Goal: Information Seeking & Learning: Learn about a topic

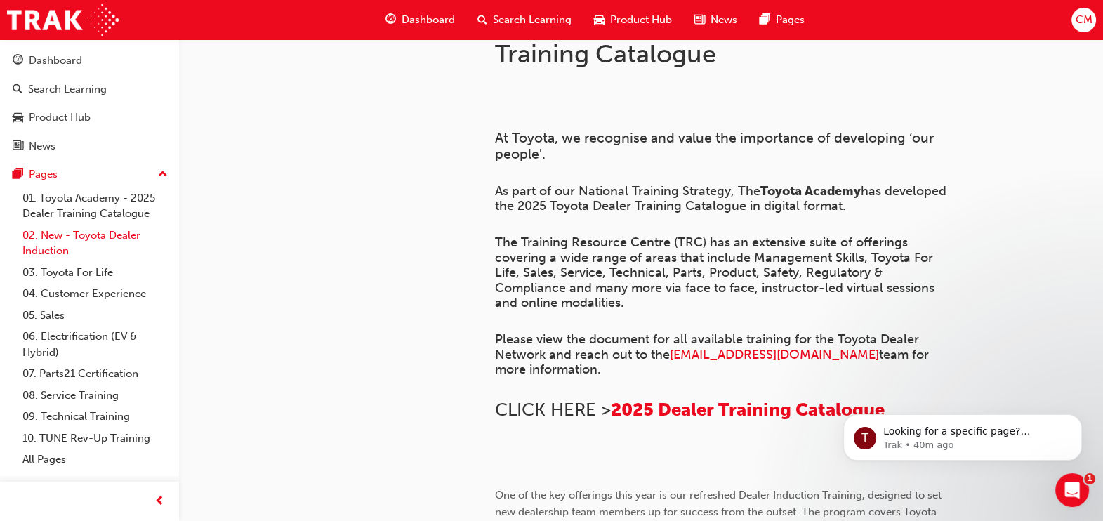
scroll to position [87, 0]
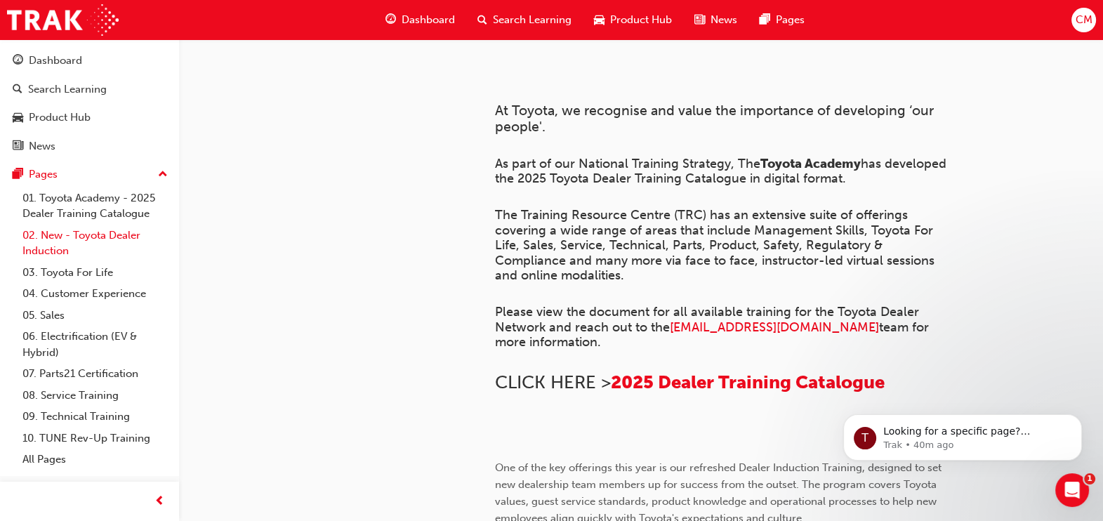
click at [86, 242] on link "02. New - Toyota Dealer Induction" at bounding box center [95, 243] width 157 height 37
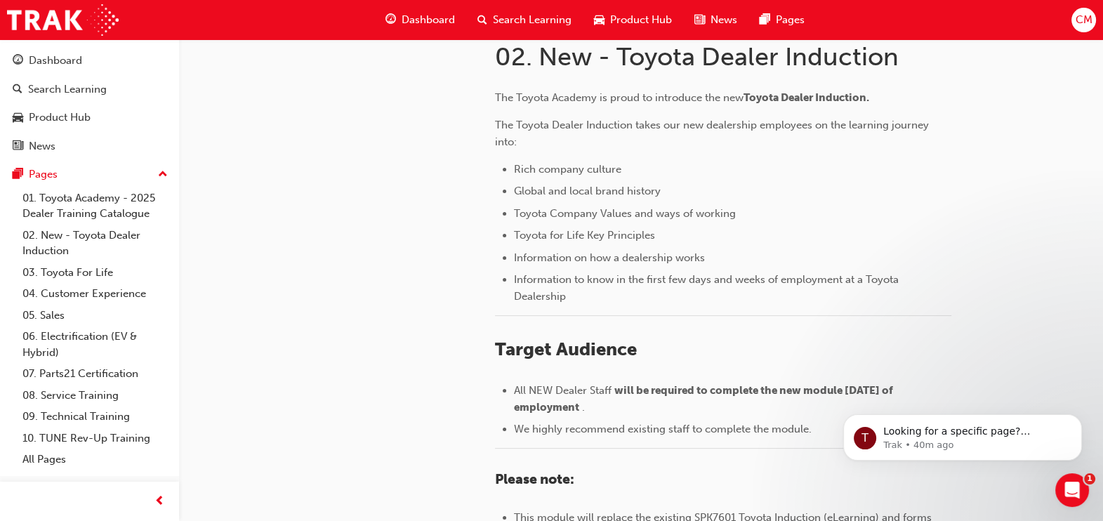
scroll to position [296, 0]
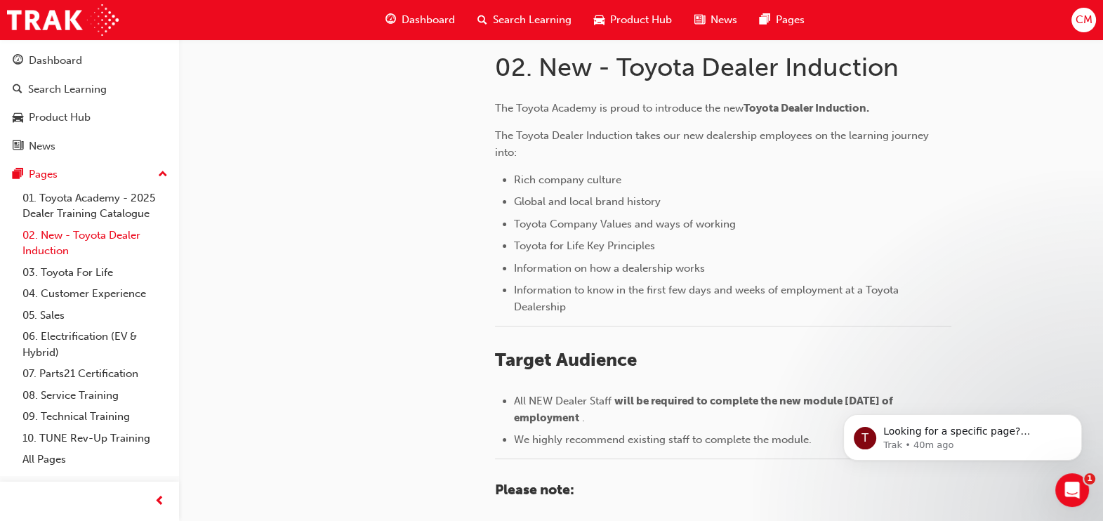
click at [122, 237] on link "02. New - Toyota Dealer Induction" at bounding box center [95, 243] width 157 height 37
click at [39, 247] on link "02. New - Toyota Dealer Induction" at bounding box center [95, 243] width 157 height 37
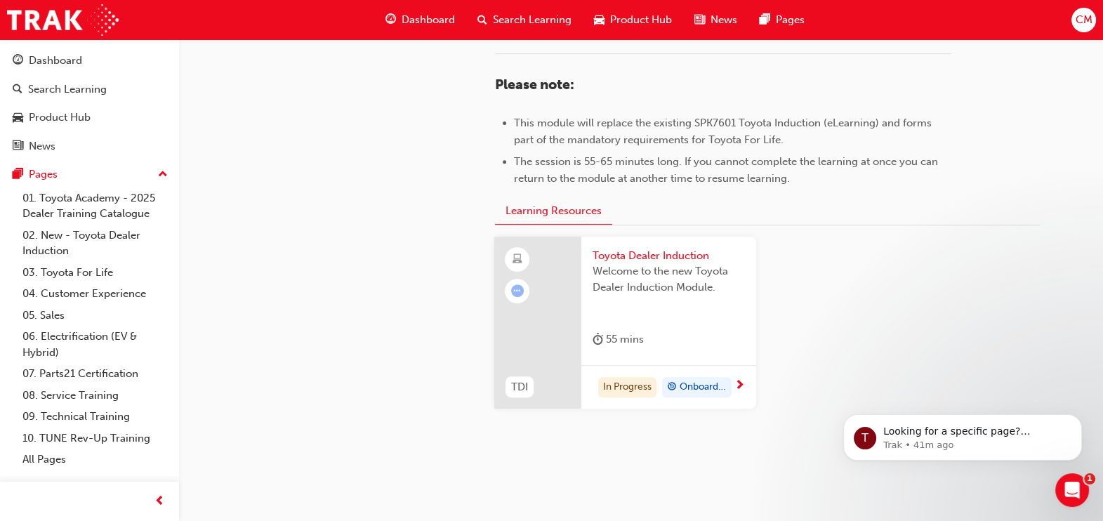
scroll to position [735, 0]
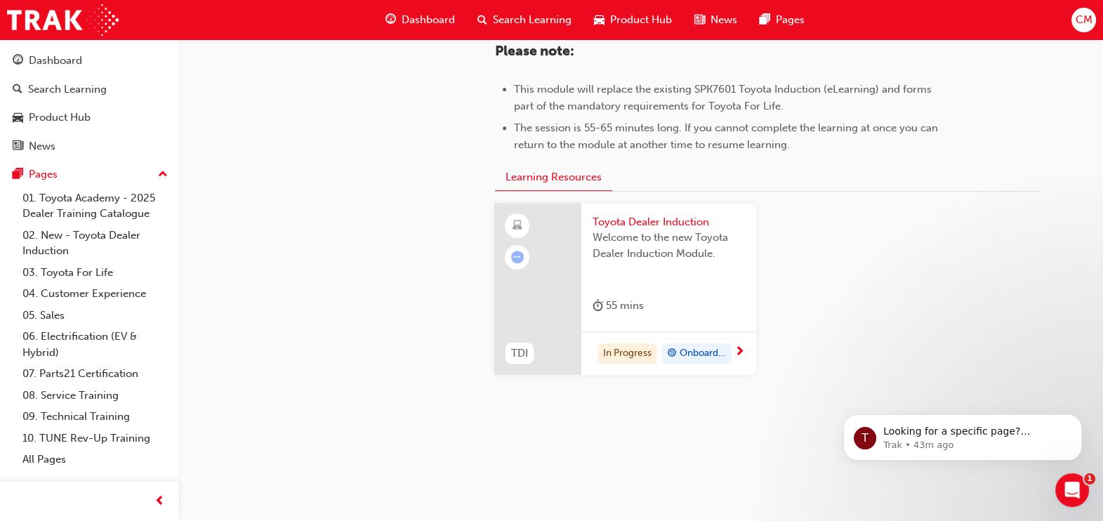
click at [700, 346] on span "Onboarding" at bounding box center [703, 354] width 47 height 16
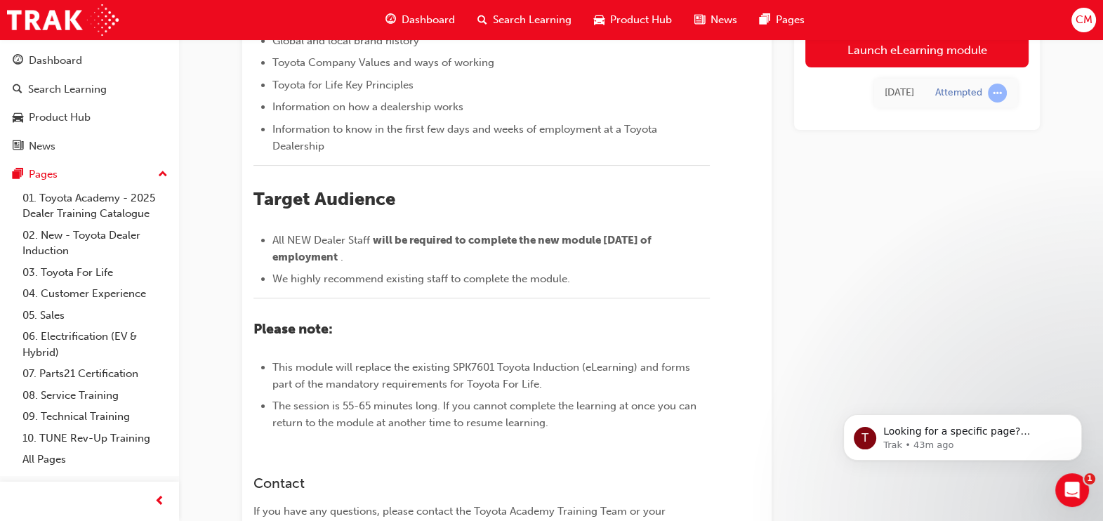
scroll to position [252, 0]
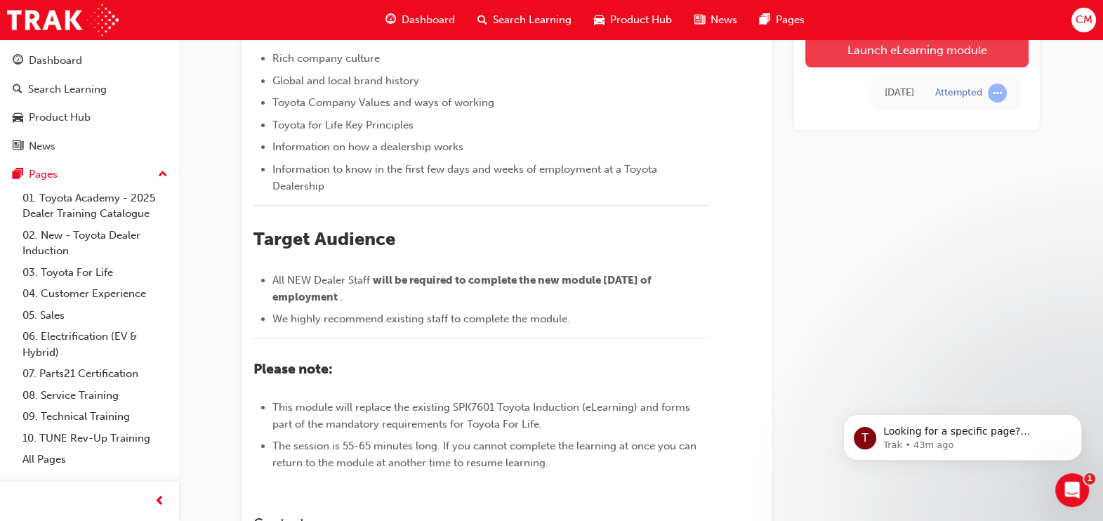
click at [867, 46] on link "Launch eLearning module" at bounding box center [917, 49] width 223 height 35
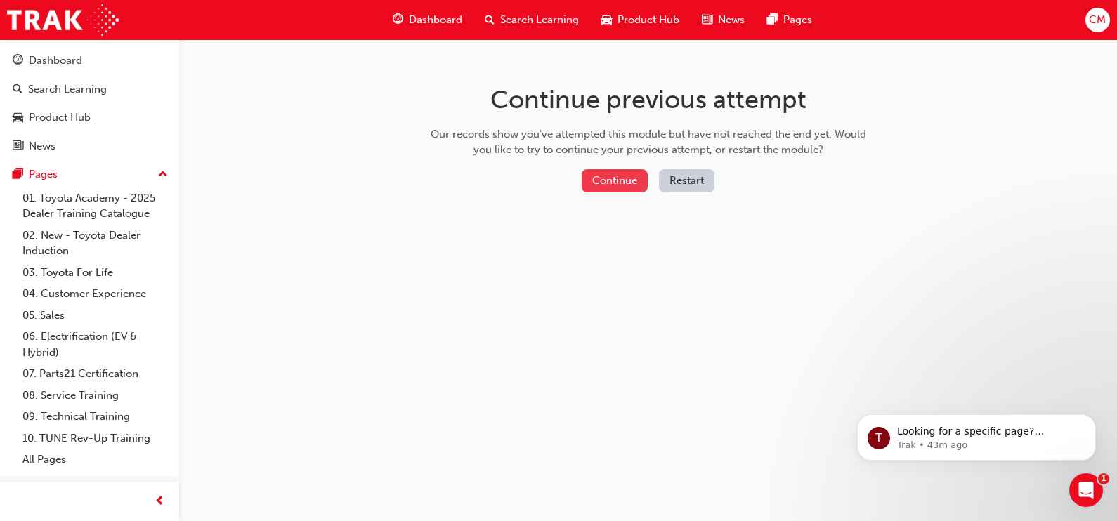
click at [617, 178] on button "Continue" at bounding box center [615, 180] width 66 height 23
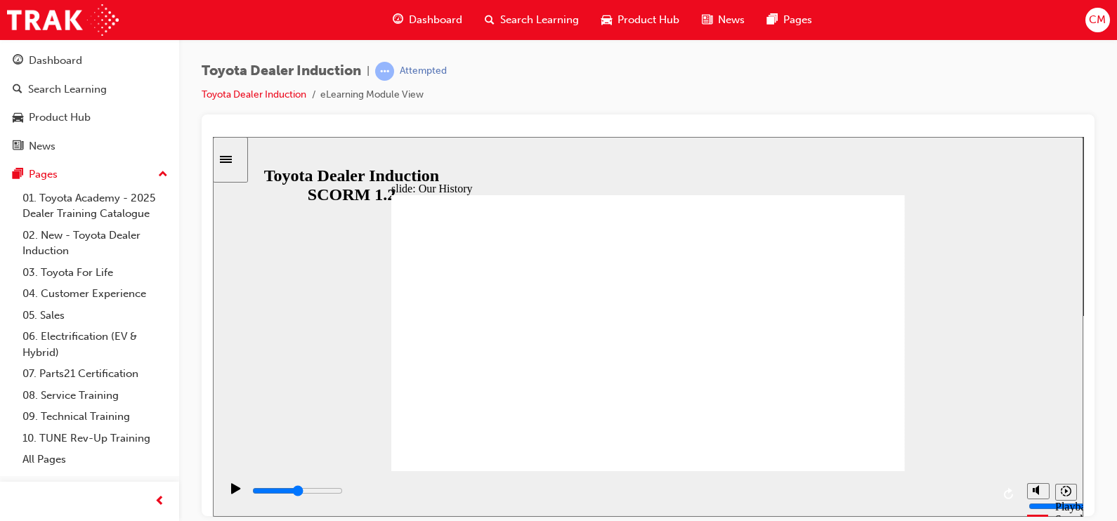
type input "8300"
click at [86, 442] on link "10. TUNE Rev-Up Training" at bounding box center [95, 439] width 157 height 22
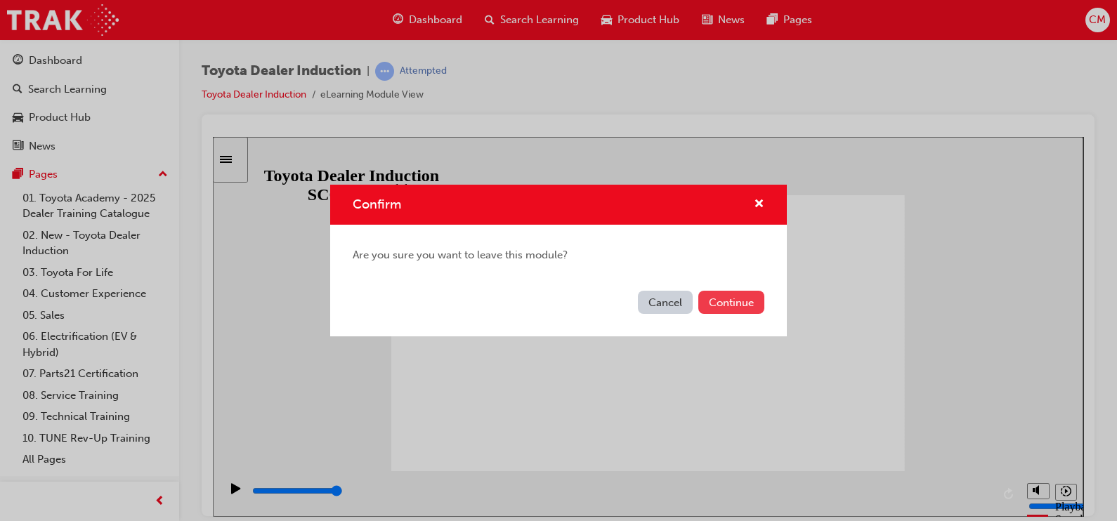
click at [723, 303] on button "Continue" at bounding box center [731, 302] width 66 height 23
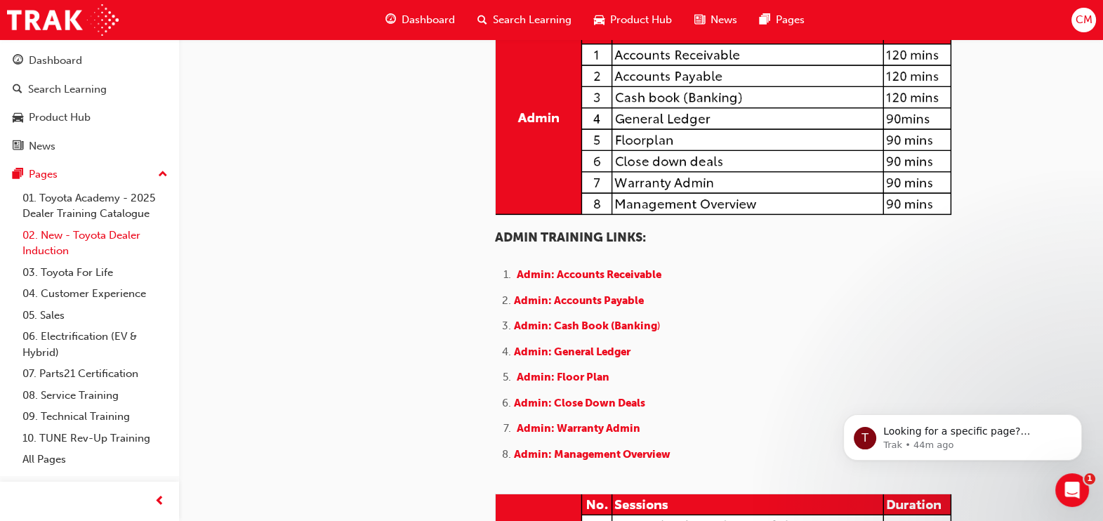
scroll to position [355, 0]
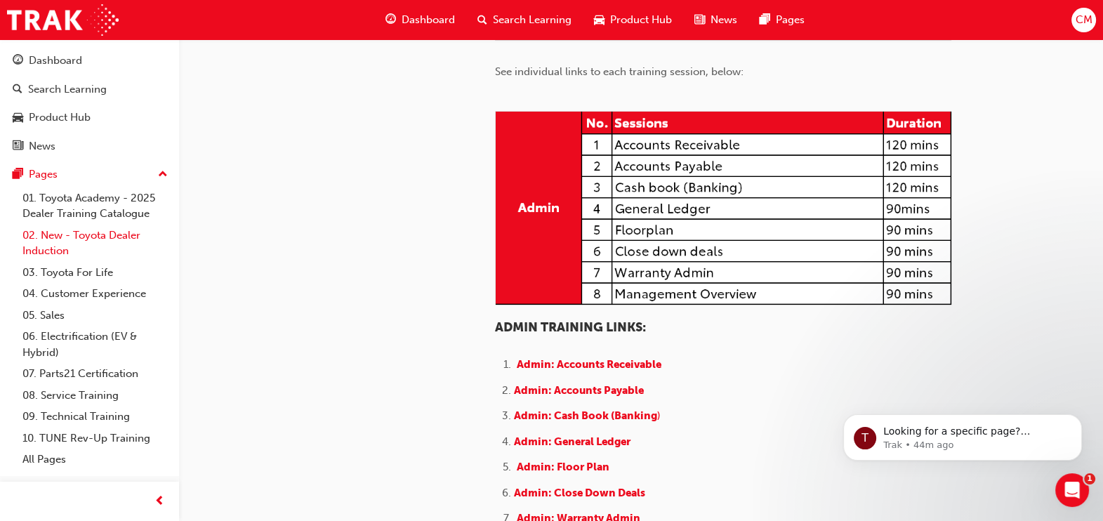
click at [103, 235] on link "02. New - Toyota Dealer Induction" at bounding box center [95, 243] width 157 height 37
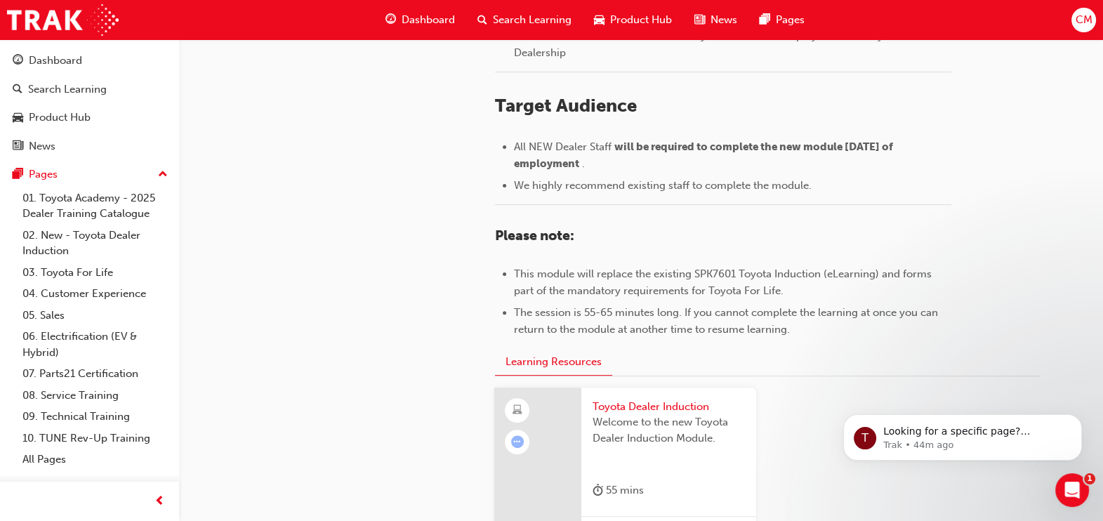
scroll to position [735, 0]
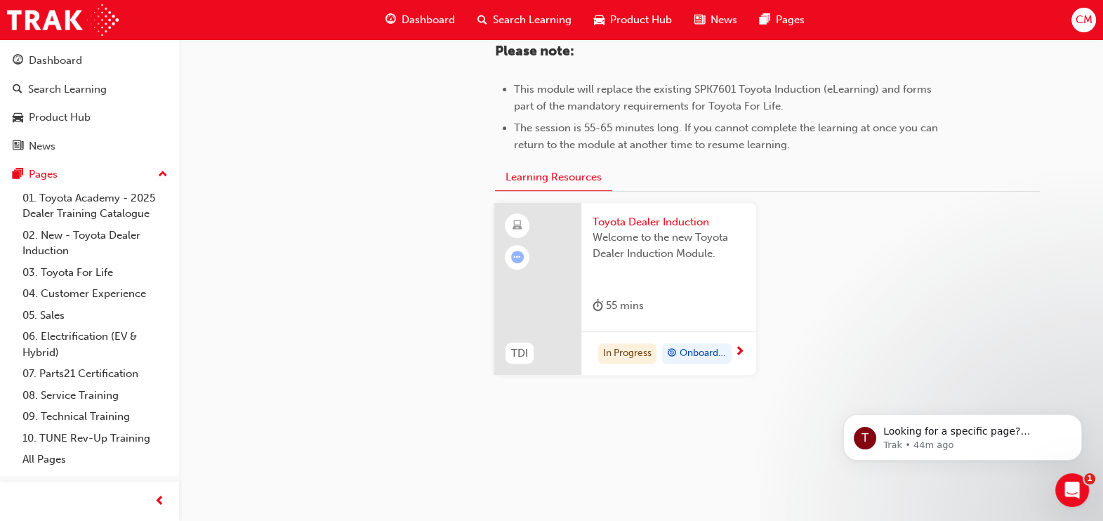
click at [740, 348] on span "next-icon" at bounding box center [740, 352] width 11 height 13
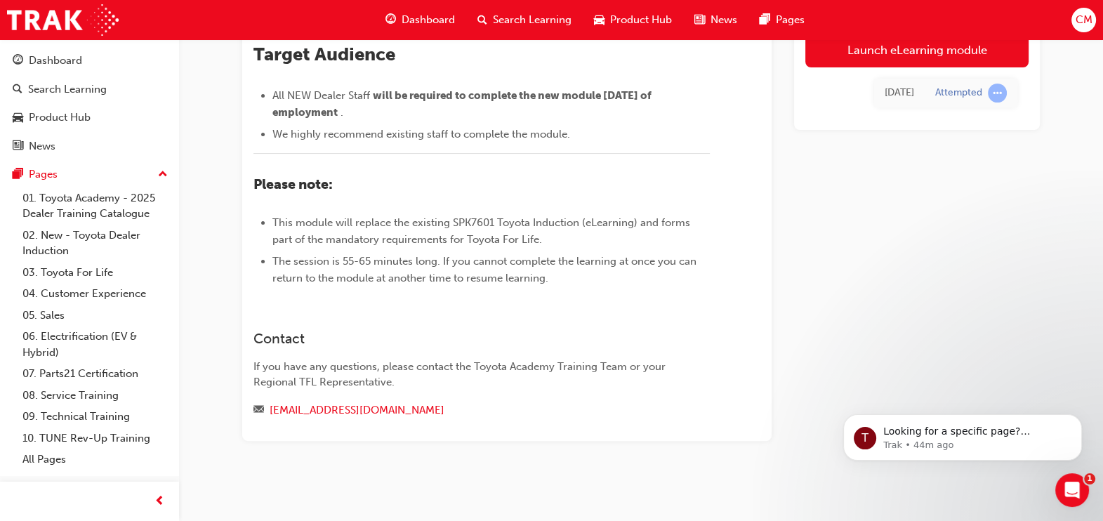
scroll to position [603, 0]
click at [67, 316] on link "05. Sales" at bounding box center [95, 316] width 157 height 22
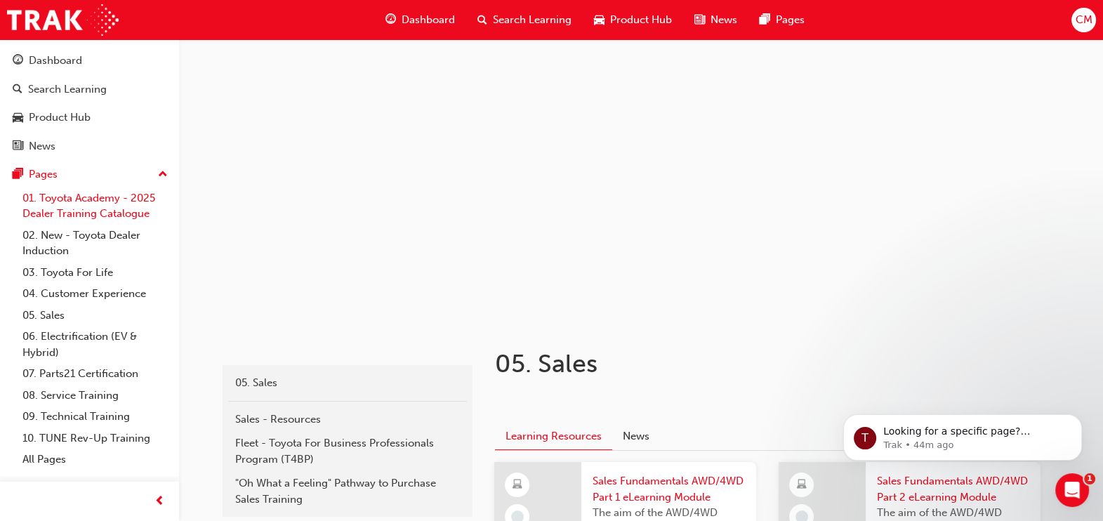
click at [99, 214] on link "01. Toyota Academy - 2025 Dealer Training Catalogue" at bounding box center [95, 206] width 157 height 37
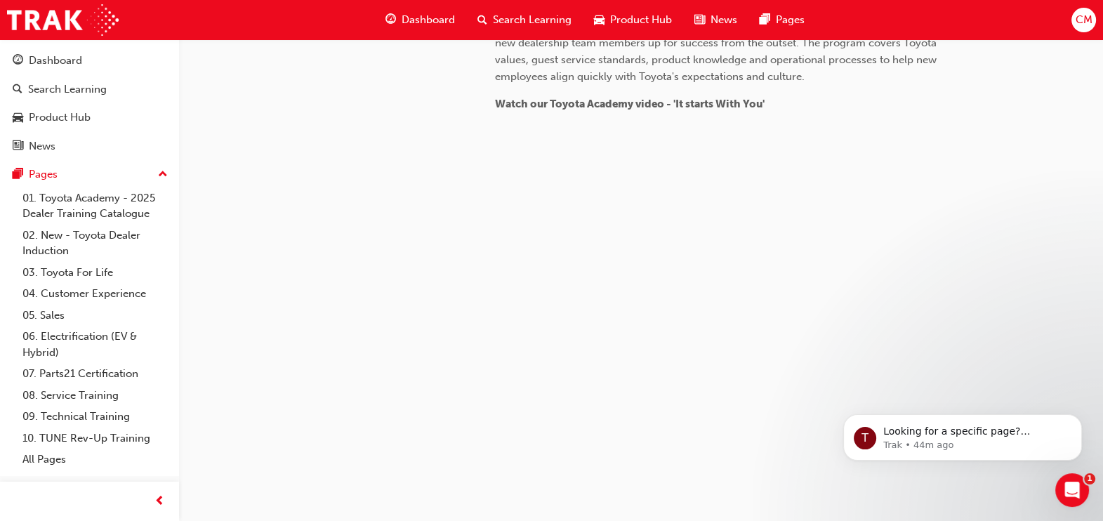
scroll to position [1414, 0]
click at [72, 232] on link "02. New - Toyota Dealer Induction" at bounding box center [95, 243] width 157 height 37
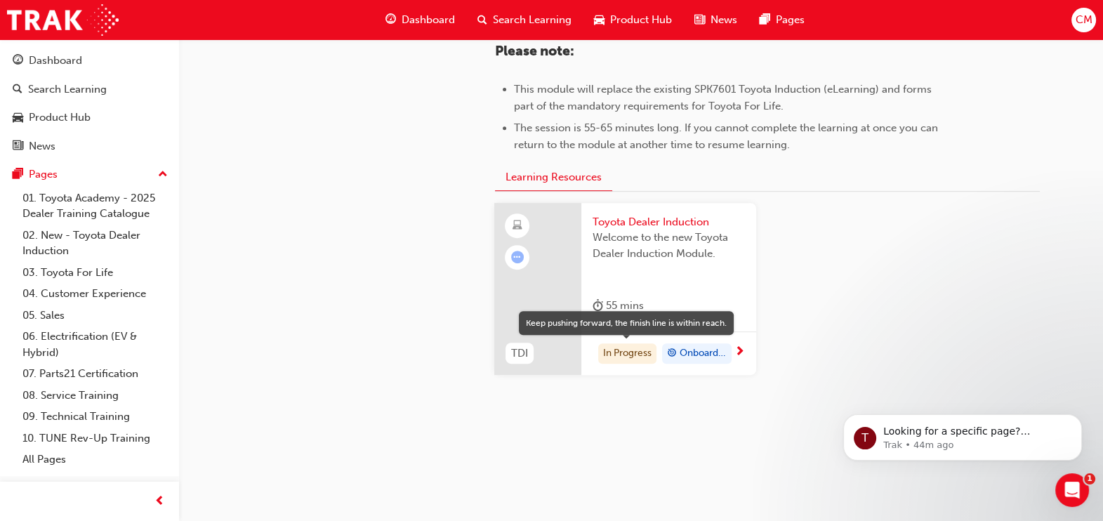
click at [626, 352] on div "In Progress" at bounding box center [627, 353] width 58 height 21
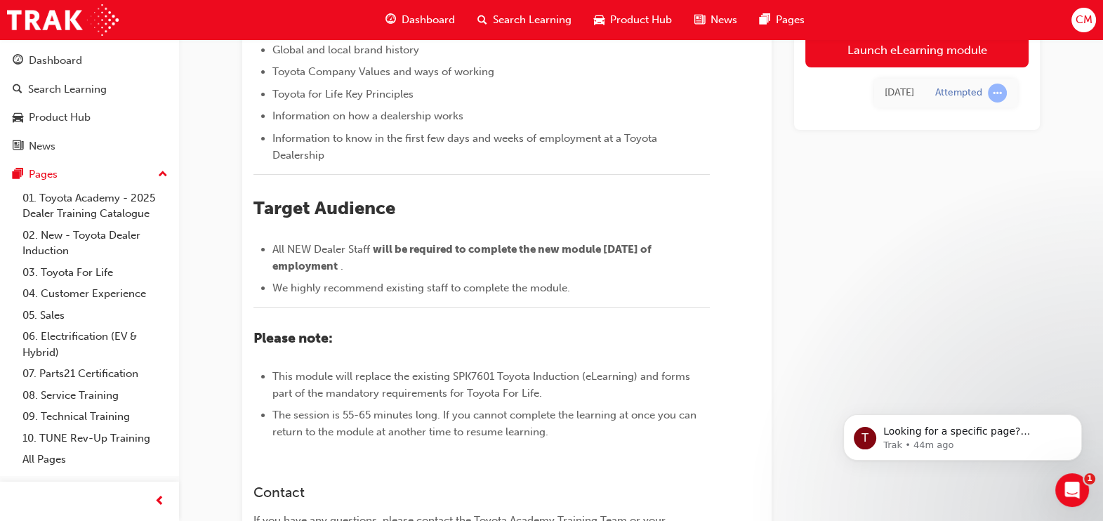
scroll to position [87, 0]
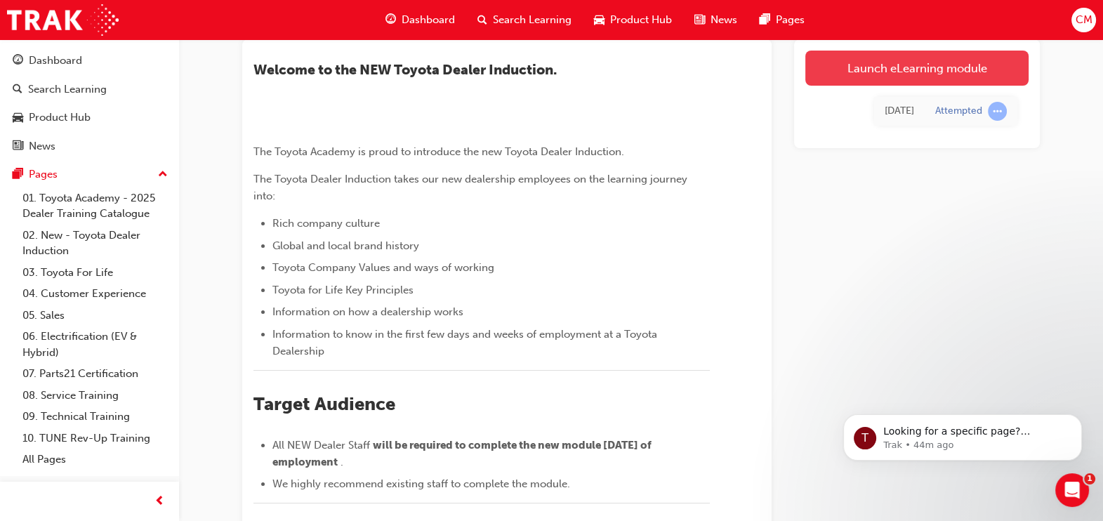
click at [827, 60] on link "Launch eLearning module" at bounding box center [917, 68] width 223 height 35
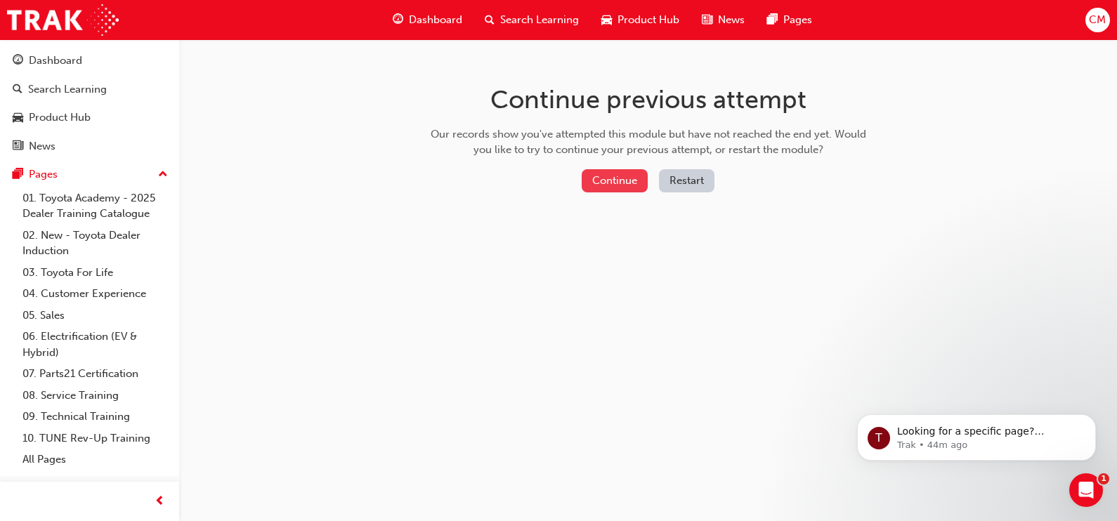
click at [629, 190] on button "Continue" at bounding box center [615, 180] width 66 height 23
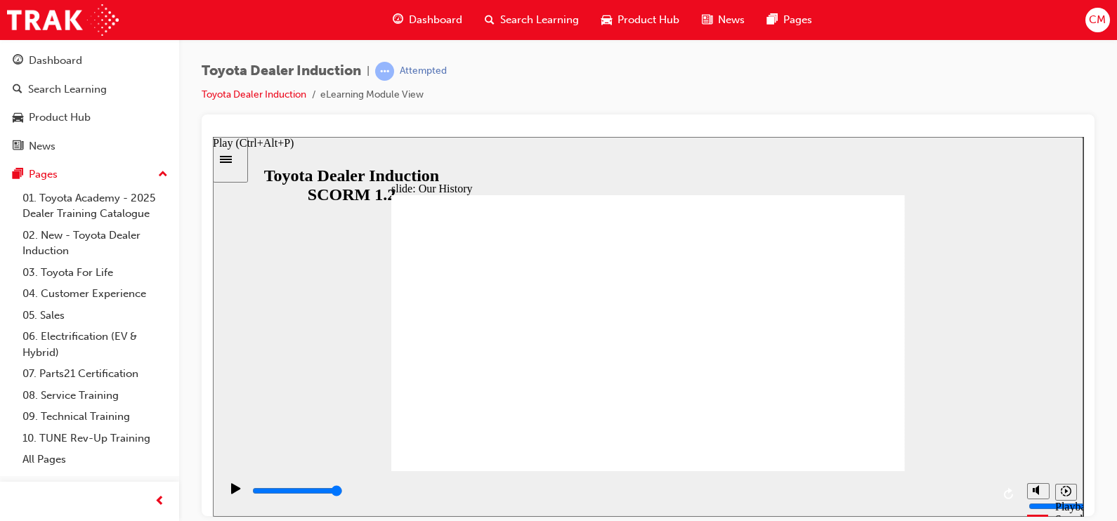
click at [231, 494] on icon "Play (Ctrl+Alt+P)" at bounding box center [236, 487] width 10 height 11
click at [233, 493] on icon "Play (Ctrl+Alt+P)" at bounding box center [235, 487] width 9 height 11
click at [239, 164] on div "Sidebar Toggle" at bounding box center [230, 159] width 24 height 11
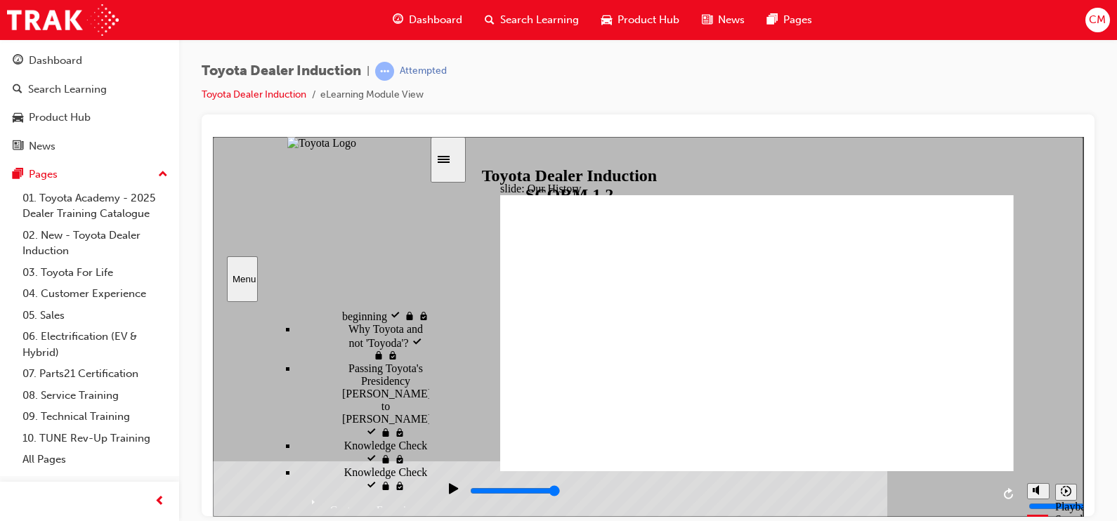
scroll to position [183, 0]
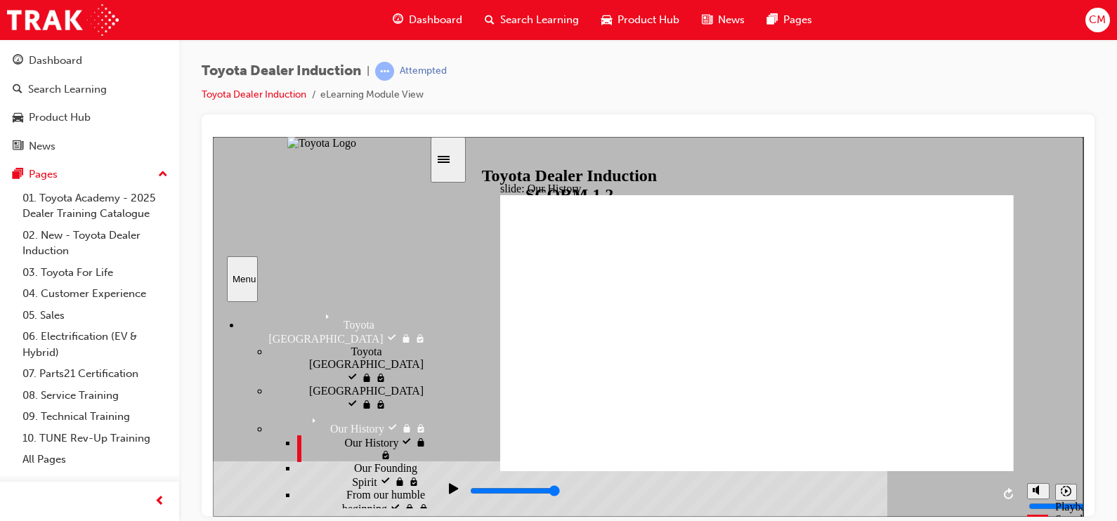
click at [340, 461] on div "Our Founding Spirit Our Founding Spirit" at bounding box center [363, 474] width 132 height 27
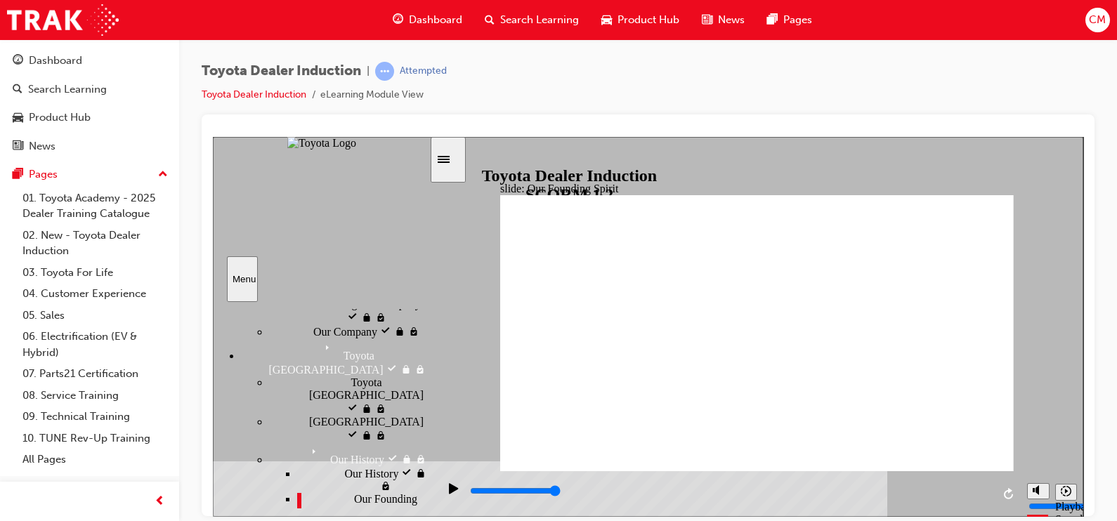
scroll to position [175, 0]
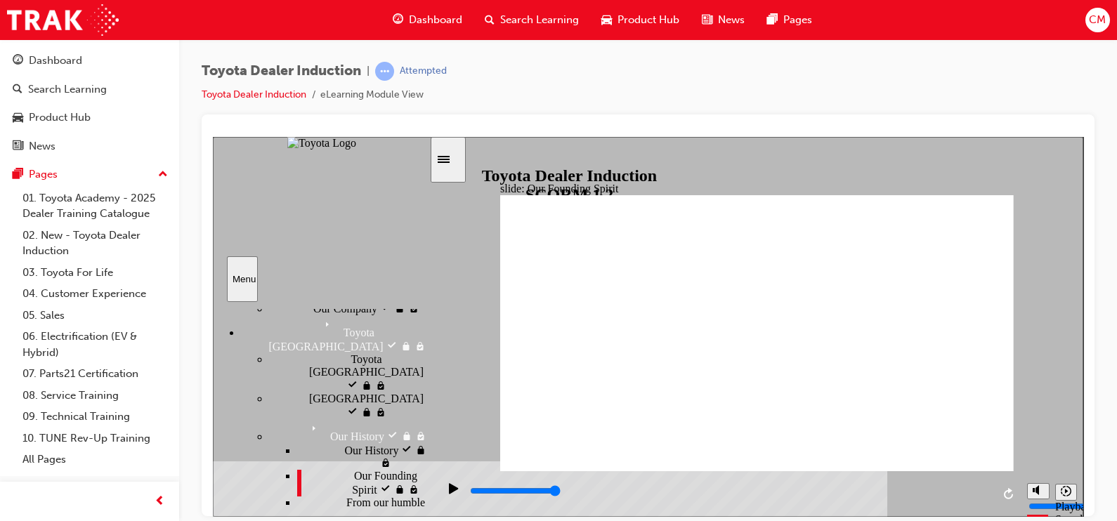
click at [329, 496] on div "From our humble beginning From our humble beginning" at bounding box center [363, 509] width 132 height 27
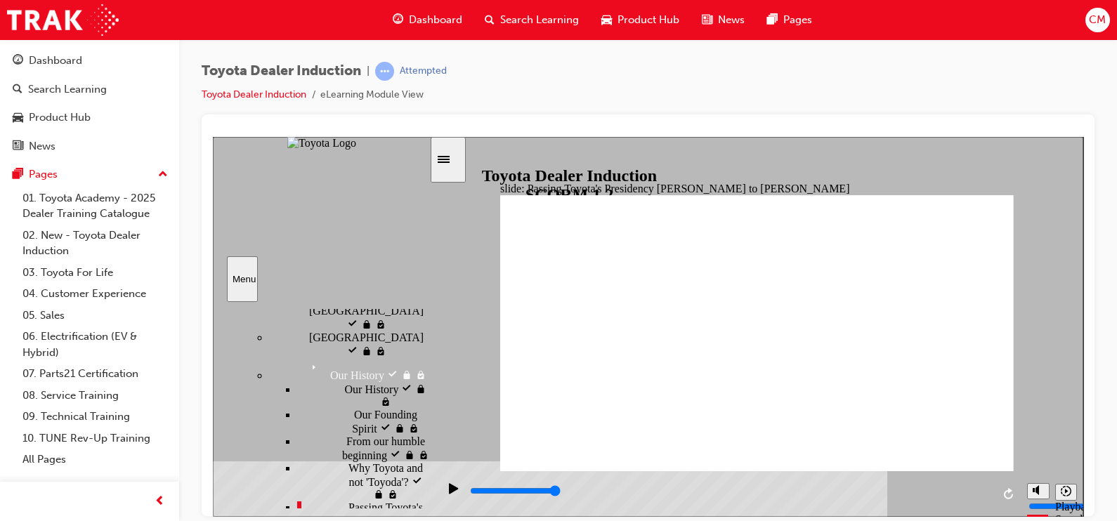
scroll to position [263, 0]
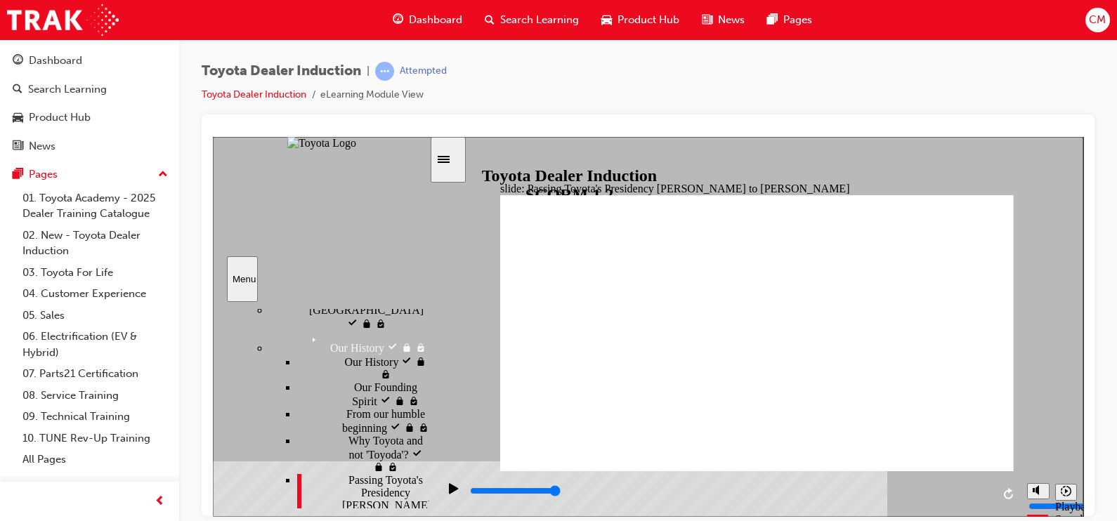
type input "5000"
radio input "true"
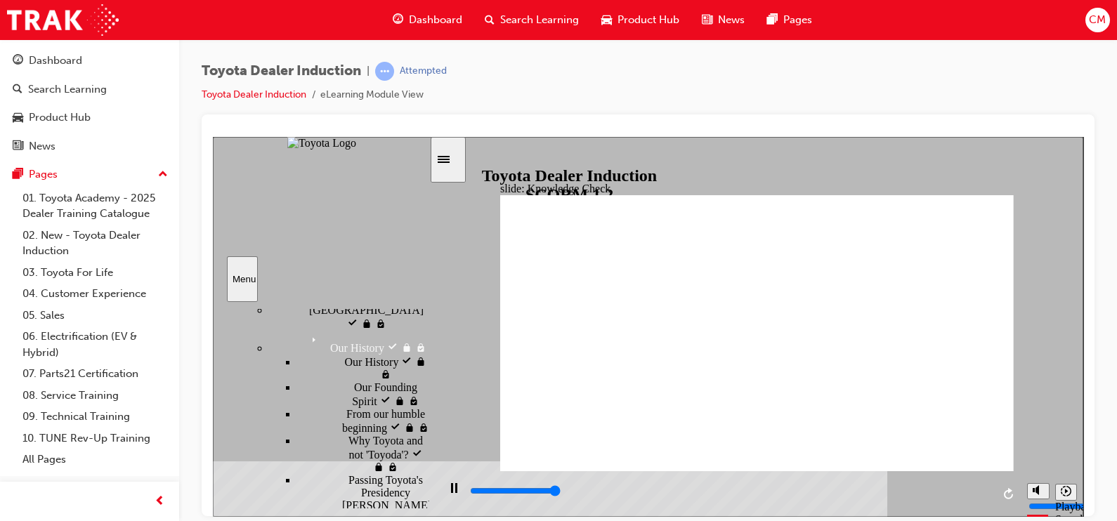
type input "5000"
radio input "true"
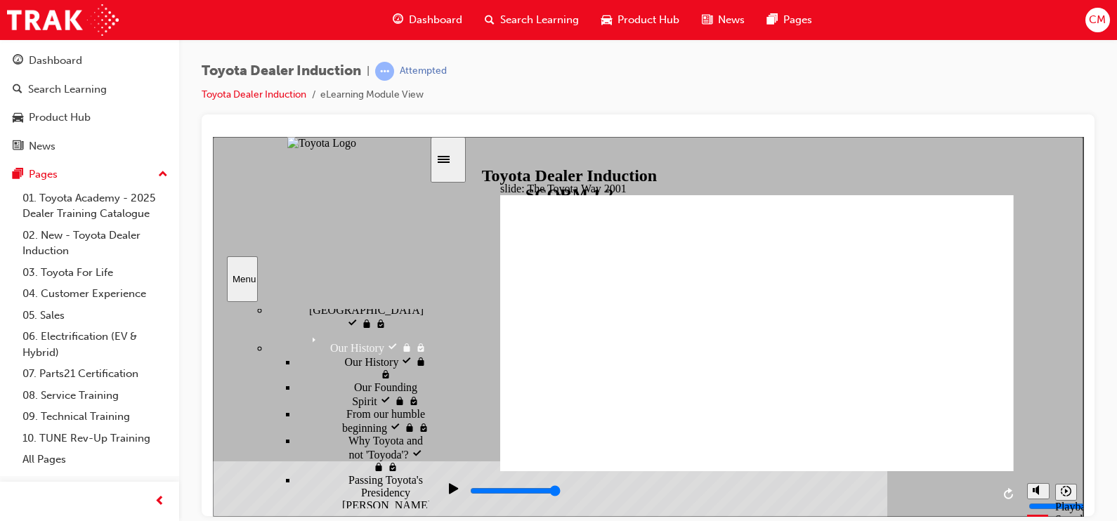
drag, startPoint x: 936, startPoint y: 331, endPoint x: 933, endPoint y: 362, distance: 31.1
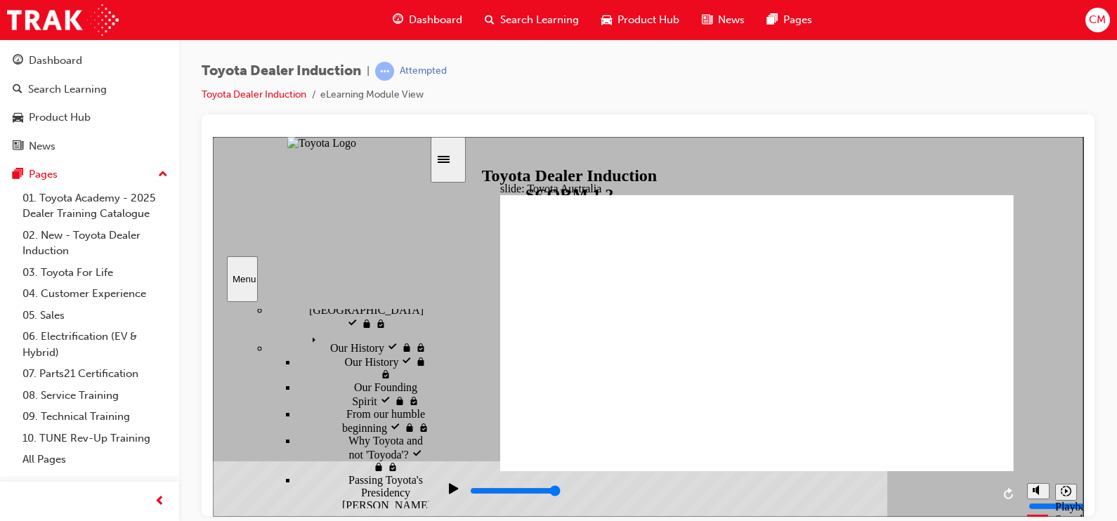
type input "15300"
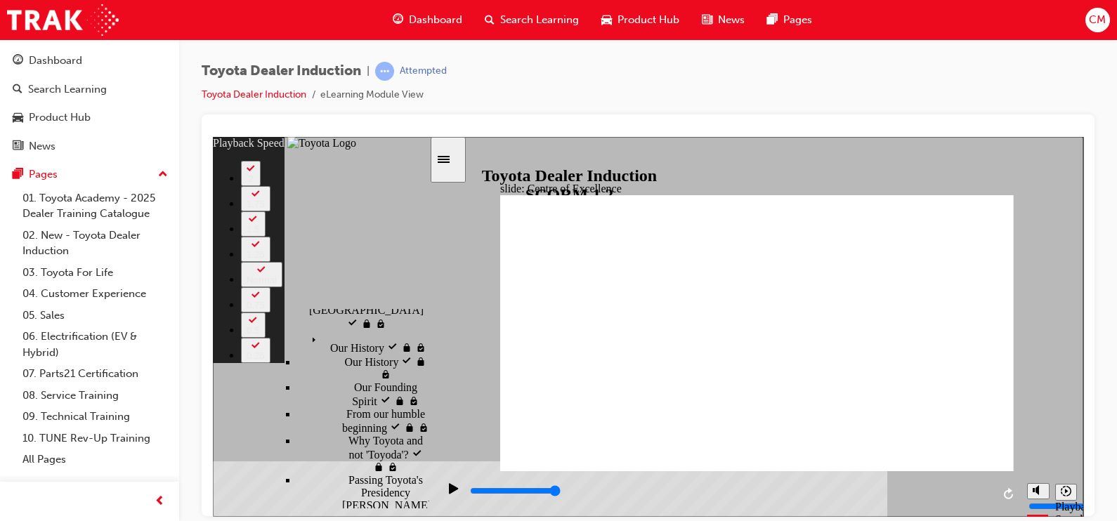
type input "248"
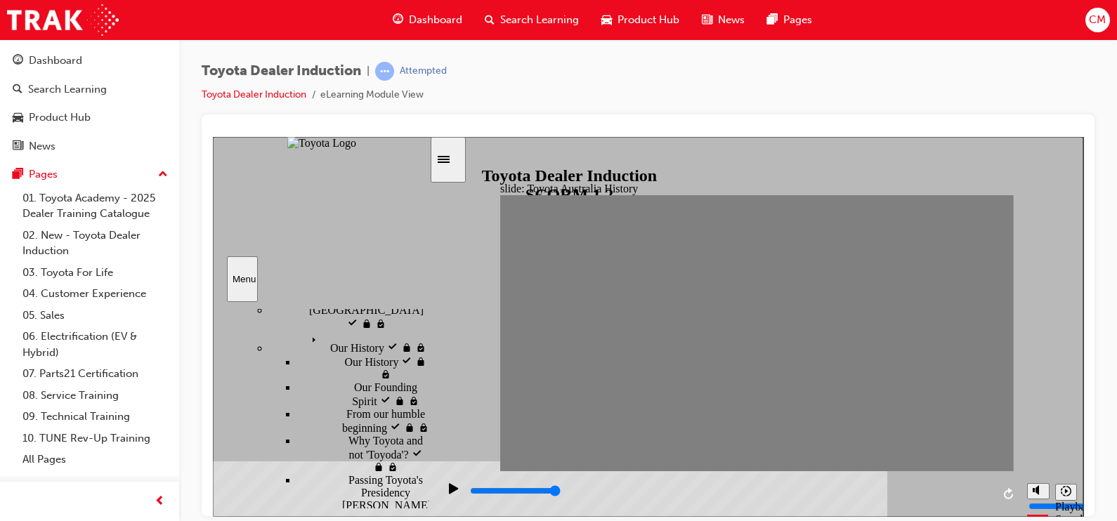
drag, startPoint x: 513, startPoint y: 336, endPoint x: 537, endPoint y: 346, distance: 25.8
drag, startPoint x: 539, startPoint y: 335, endPoint x: 560, endPoint y: 336, distance: 21.1
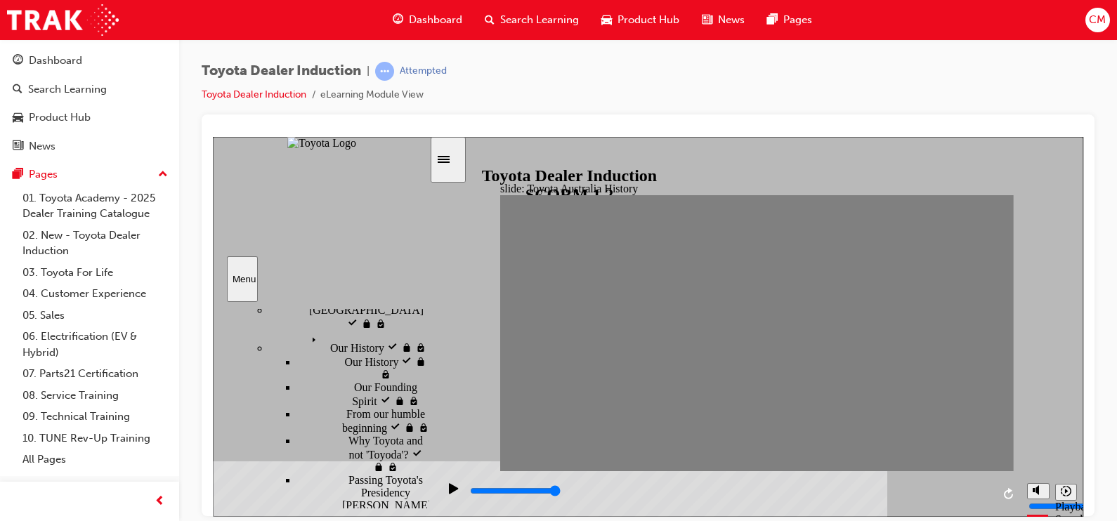
drag, startPoint x: 573, startPoint y: 339, endPoint x: 586, endPoint y: 343, distance: 14.0
drag, startPoint x: 584, startPoint y: 336, endPoint x: 604, endPoint y: 352, distance: 25.0
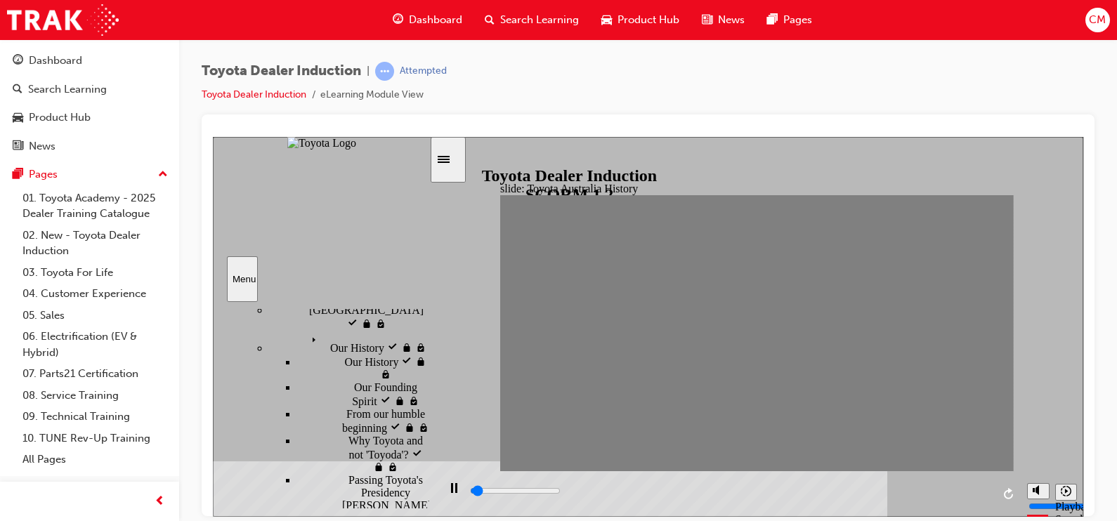
drag, startPoint x: 610, startPoint y: 334, endPoint x: 626, endPoint y: 339, distance: 16.9
drag, startPoint x: 636, startPoint y: 339, endPoint x: 655, endPoint y: 346, distance: 20.2
drag, startPoint x: 657, startPoint y: 334, endPoint x: 678, endPoint y: 341, distance: 22.2
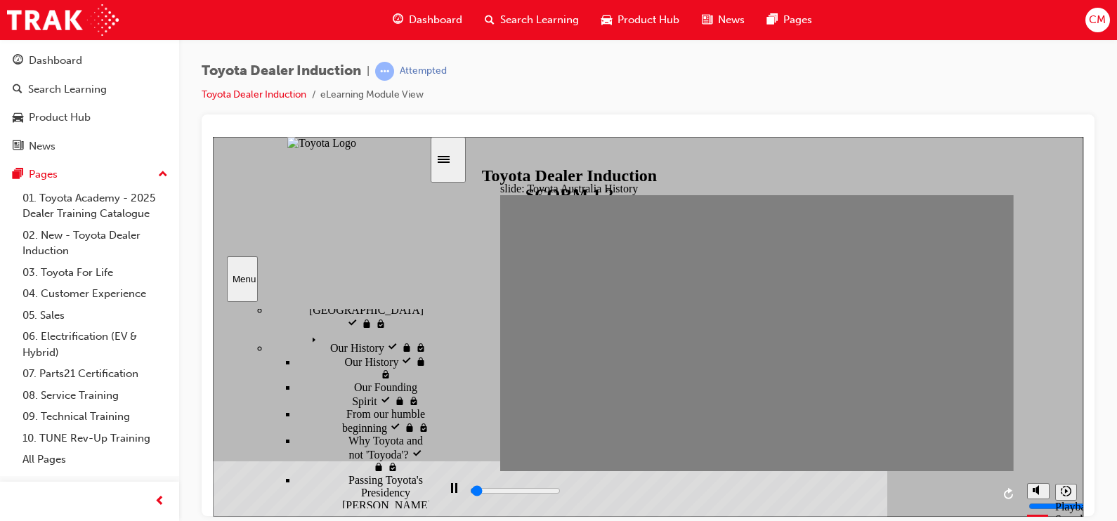
drag, startPoint x: 689, startPoint y: 329, endPoint x: 713, endPoint y: 334, distance: 24.4
drag, startPoint x: 711, startPoint y: 332, endPoint x: 747, endPoint y: 343, distance: 38.0
drag, startPoint x: 737, startPoint y: 341, endPoint x: 750, endPoint y: 339, distance: 12.7
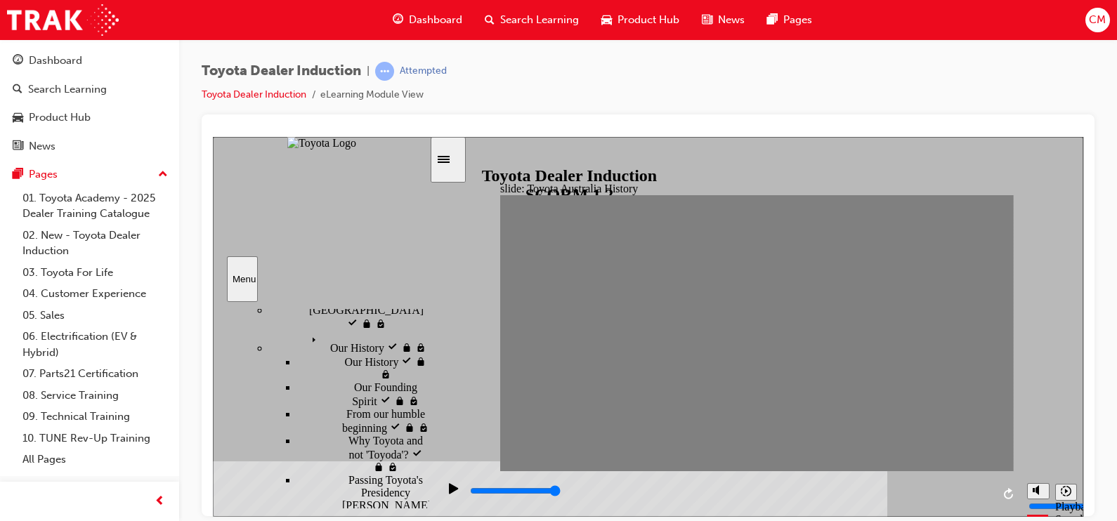
drag, startPoint x: 751, startPoint y: 332, endPoint x: 771, endPoint y: 334, distance: 19.8
drag, startPoint x: 776, startPoint y: 338, endPoint x: 800, endPoint y: 334, distance: 24.2
drag, startPoint x: 804, startPoint y: 332, endPoint x: 834, endPoint y: 333, distance: 30.2
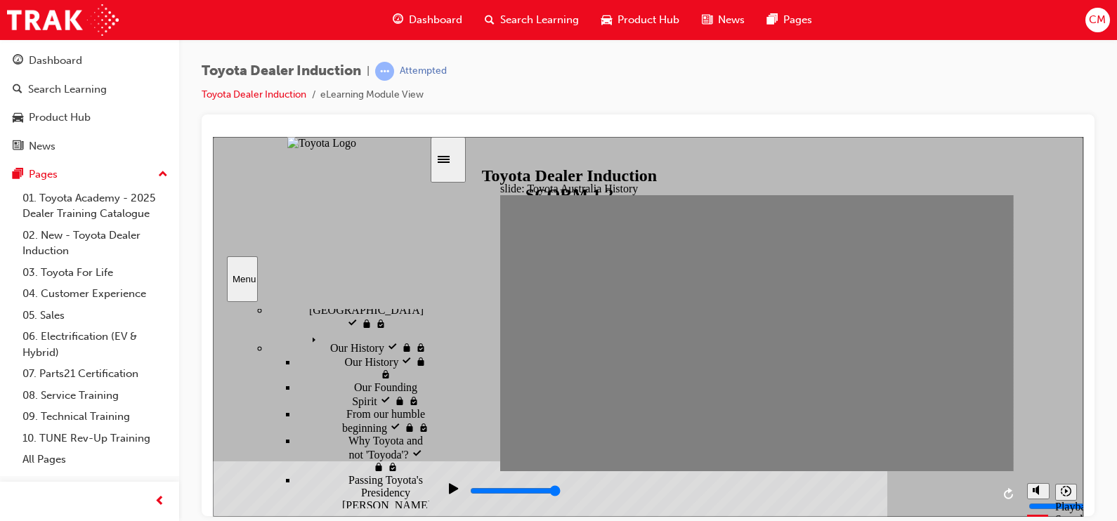
drag, startPoint x: 803, startPoint y: 331, endPoint x: 828, endPoint y: 332, distance: 24.6
drag, startPoint x: 821, startPoint y: 334, endPoint x: 849, endPoint y: 336, distance: 28.1
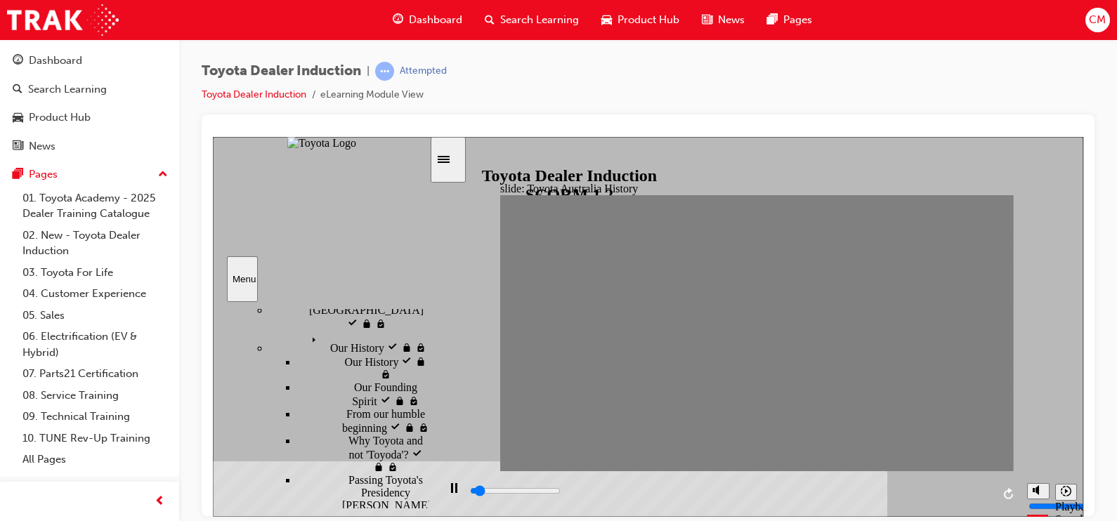
drag, startPoint x: 843, startPoint y: 336, endPoint x: 861, endPoint y: 328, distance: 19.2
drag, startPoint x: 867, startPoint y: 336, endPoint x: 900, endPoint y: 329, distance: 33.7
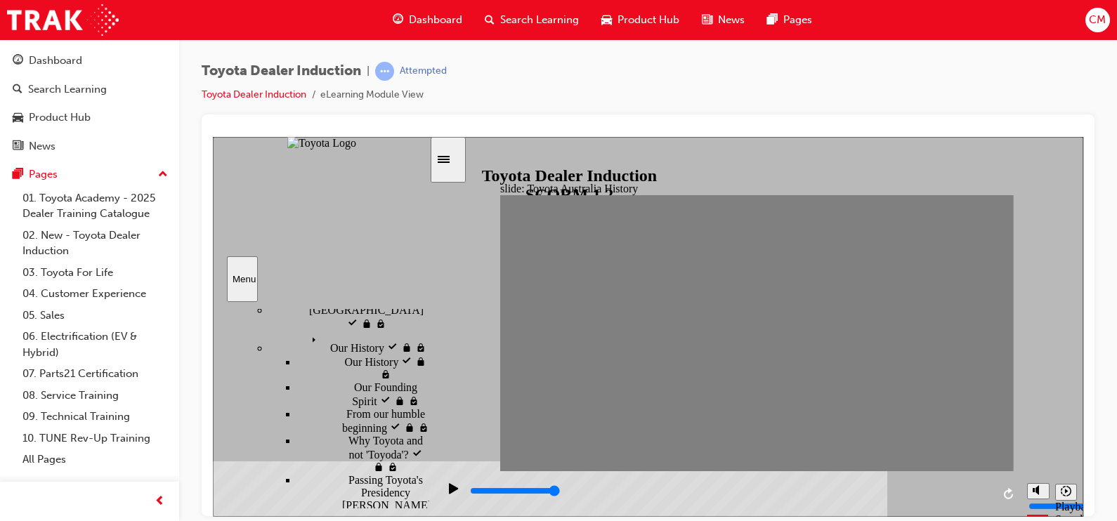
drag, startPoint x: 896, startPoint y: 333, endPoint x: 939, endPoint y: 334, distance: 42.8
drag, startPoint x: 897, startPoint y: 334, endPoint x: 929, endPoint y: 334, distance: 32.3
type input "0"
type input "17"
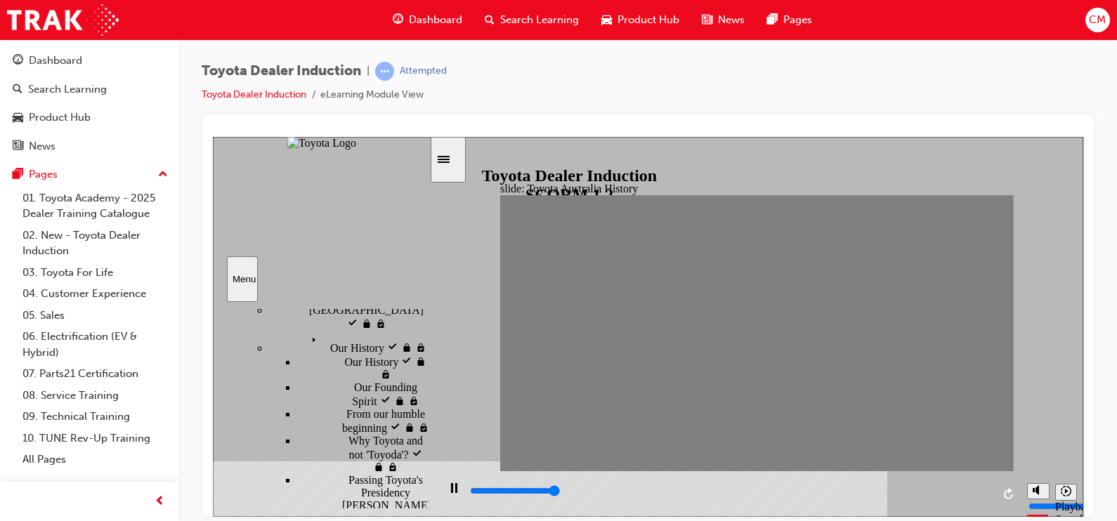
type input "0"
type input "18"
drag, startPoint x: 918, startPoint y: 332, endPoint x: 945, endPoint y: 339, distance: 28.3
drag, startPoint x: 940, startPoint y: 332, endPoint x: 962, endPoint y: 331, distance: 21.8
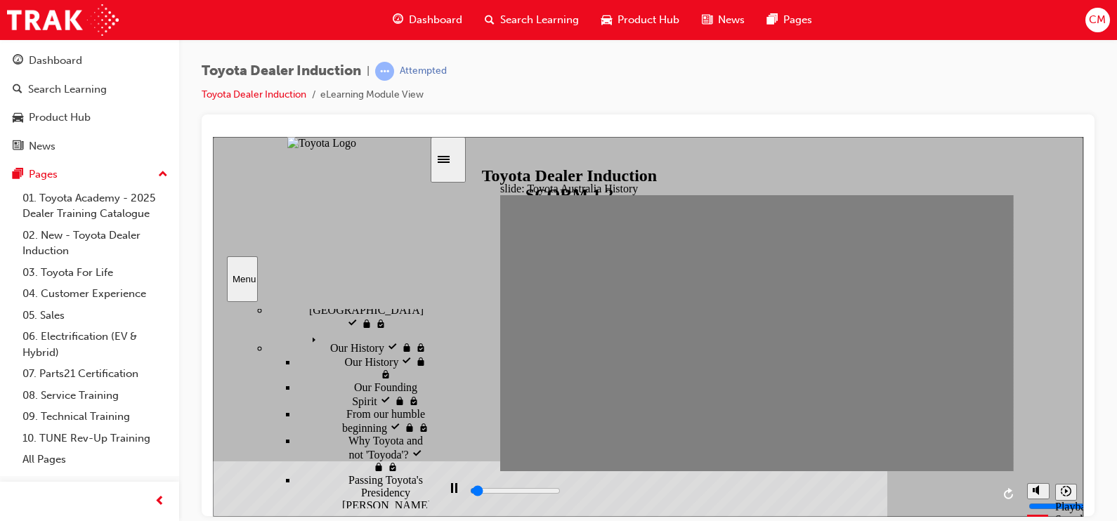
drag, startPoint x: 966, startPoint y: 335, endPoint x: 1001, endPoint y: 332, distance: 35.9
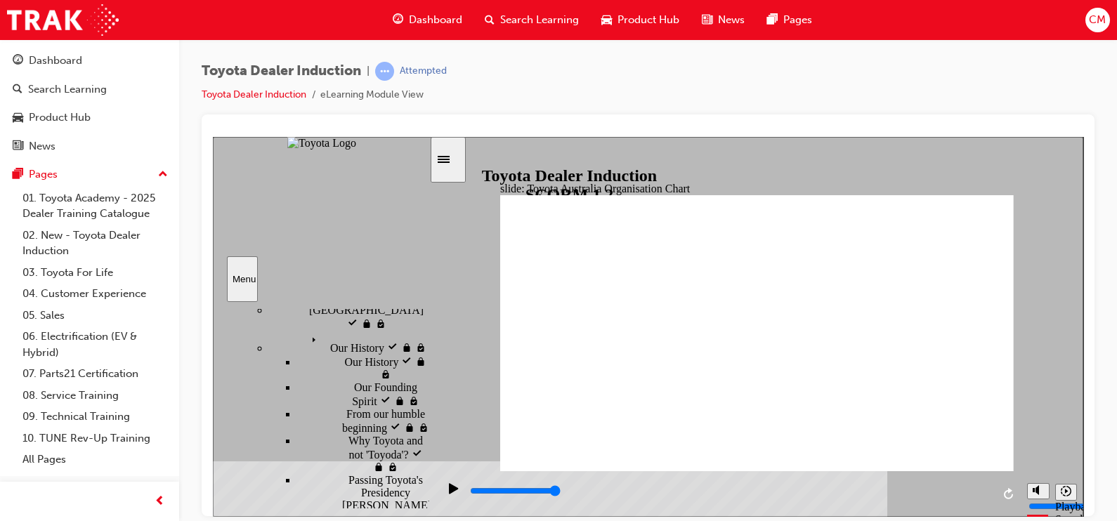
type input "5000"
radio input "true"
type input "5000"
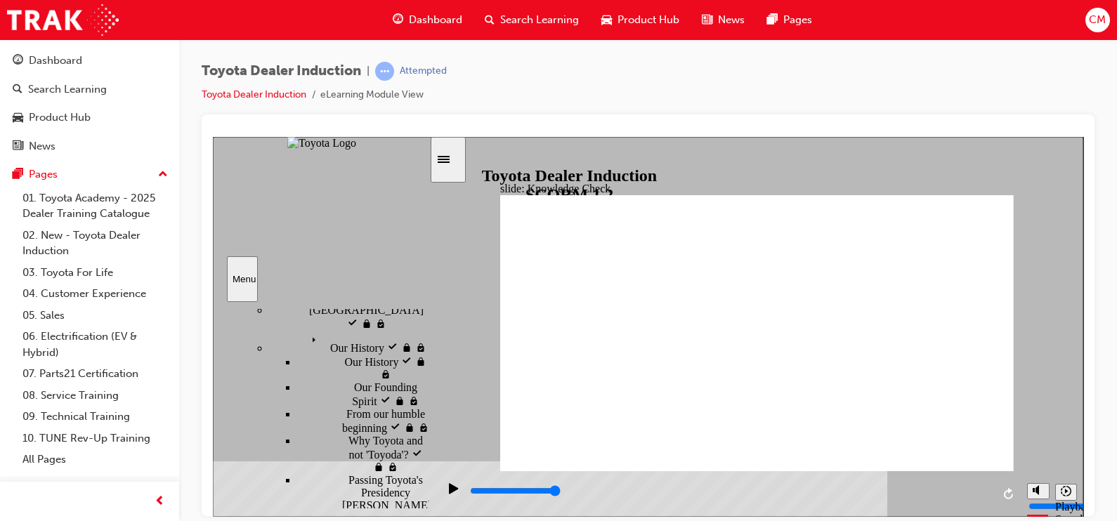
radio input "true"
type input "5000"
drag, startPoint x: 638, startPoint y: 346, endPoint x: 661, endPoint y: 357, distance: 25.1
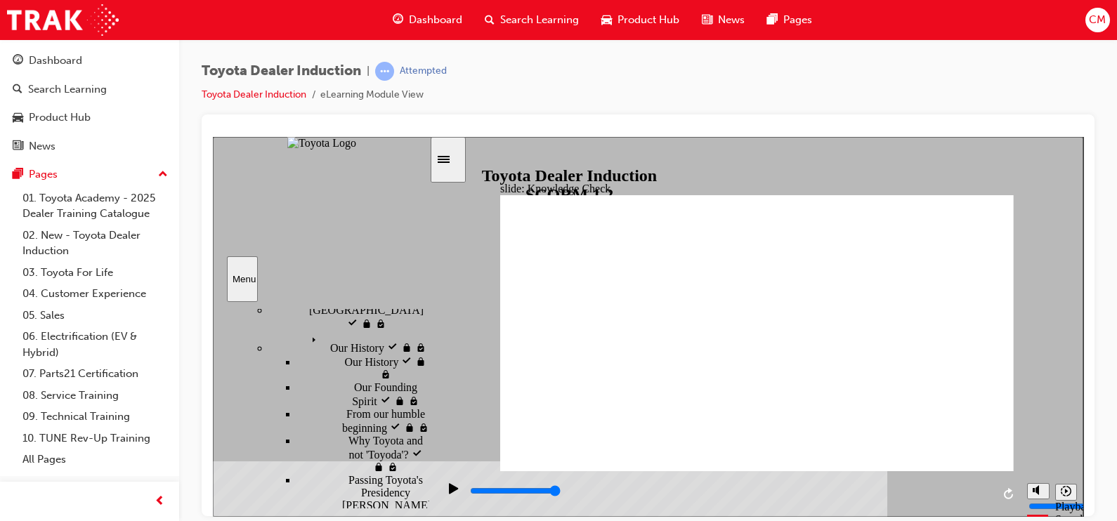
radio input "true"
drag, startPoint x: 965, startPoint y: 194, endPoint x: 961, endPoint y: 202, distance: 9.1
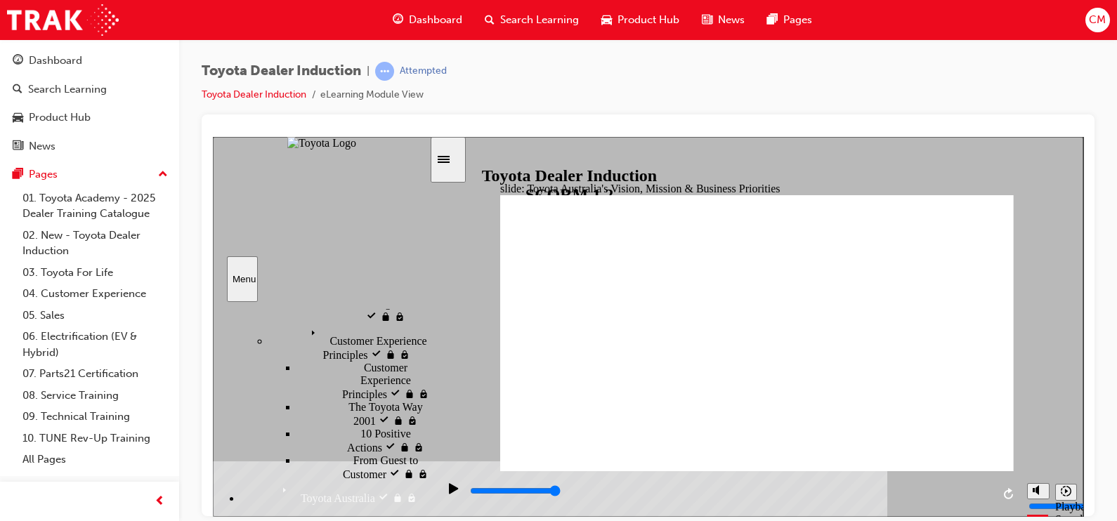
scroll to position [439, 0]
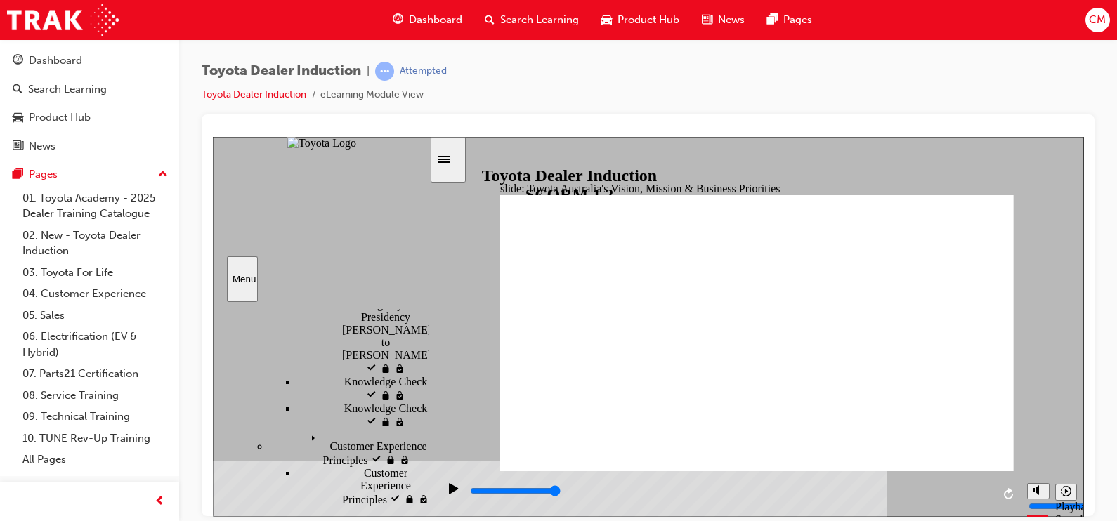
type input "9200"
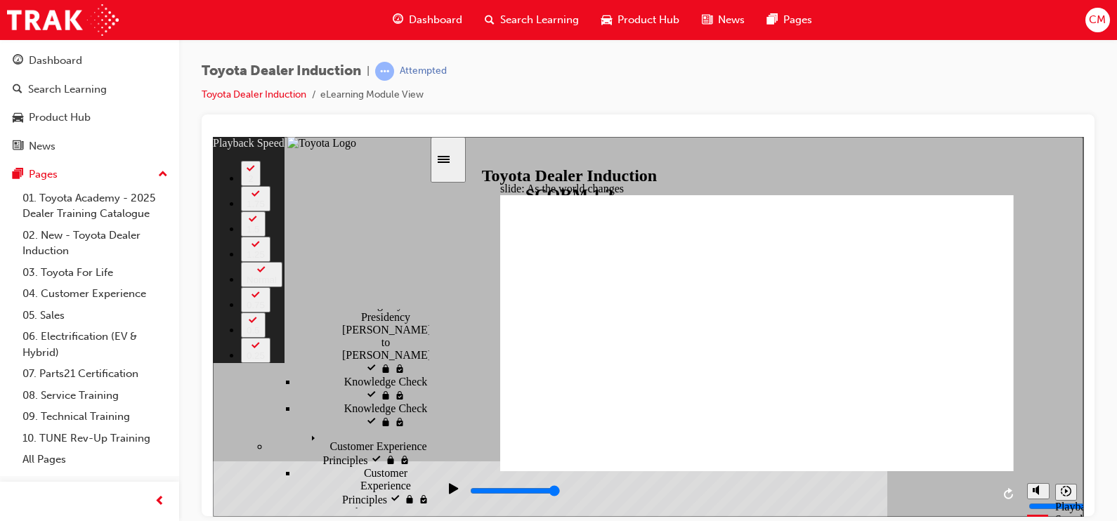
type input "128"
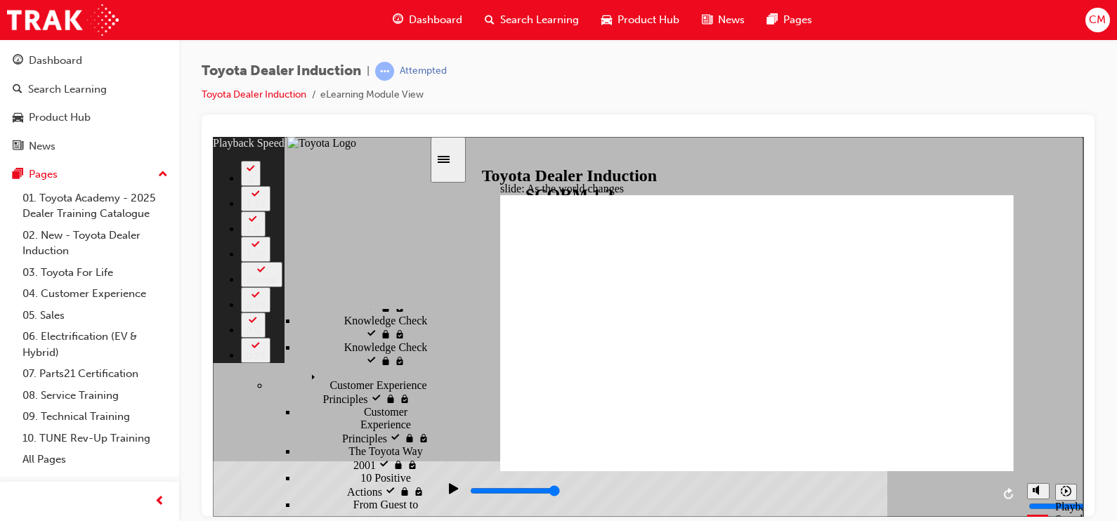
scroll to position [527, 0]
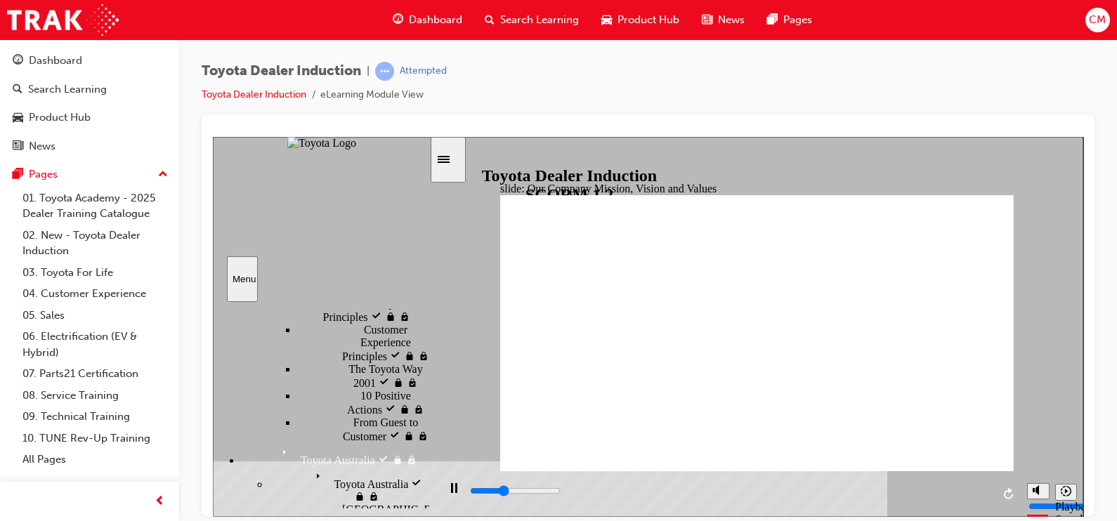
scroll to position [495, 0]
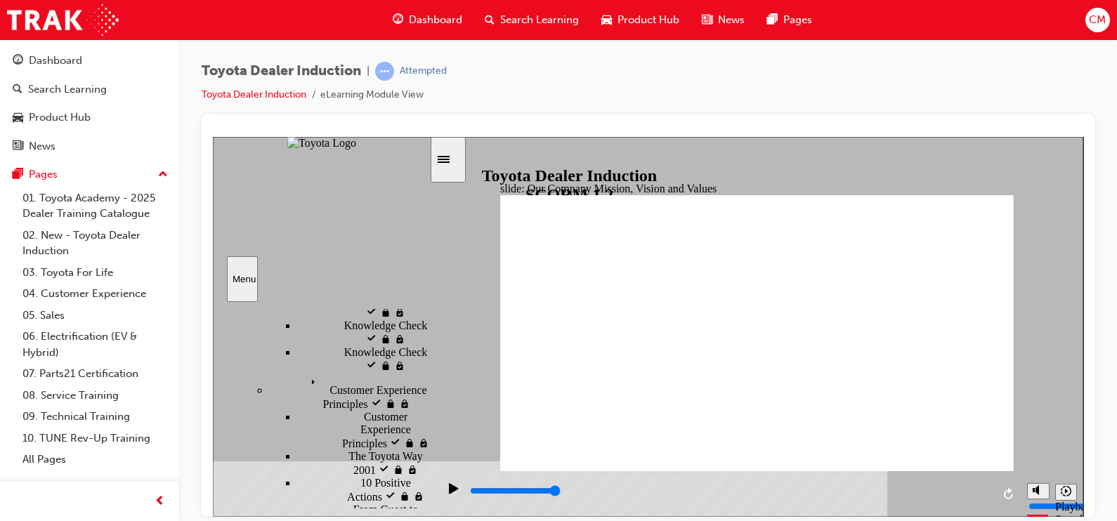
type input "5000"
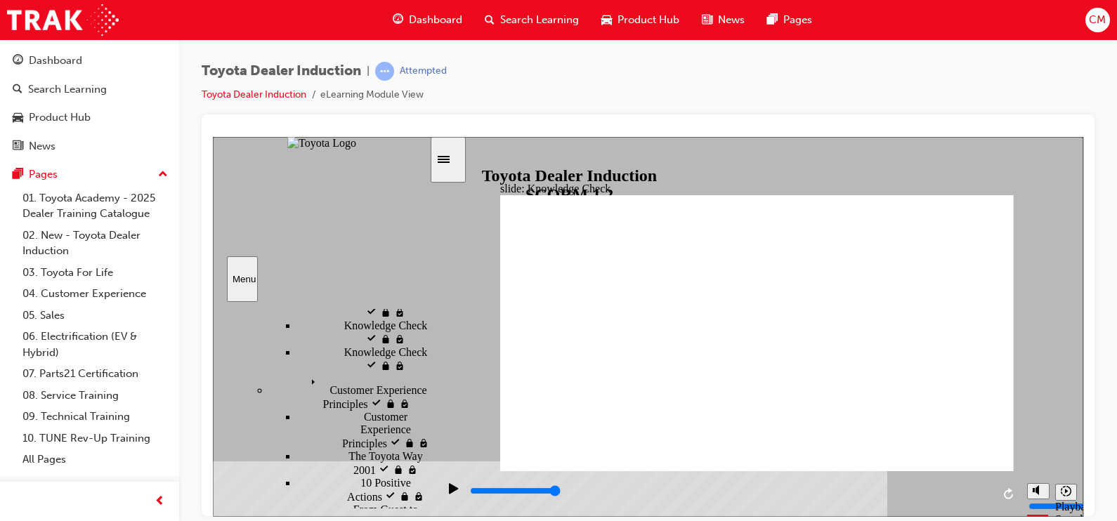
type input "car's"
type input "5000"
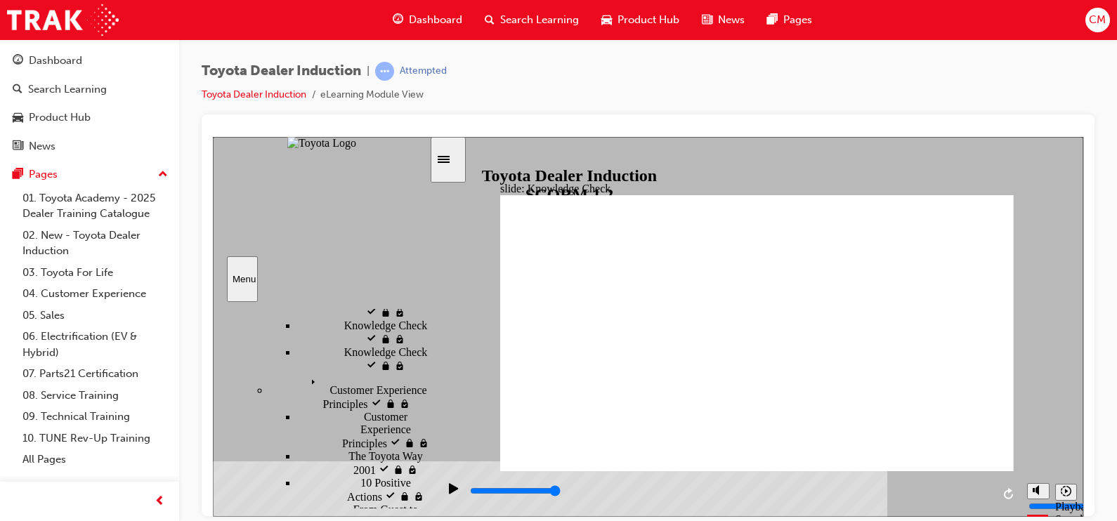
type input "free"
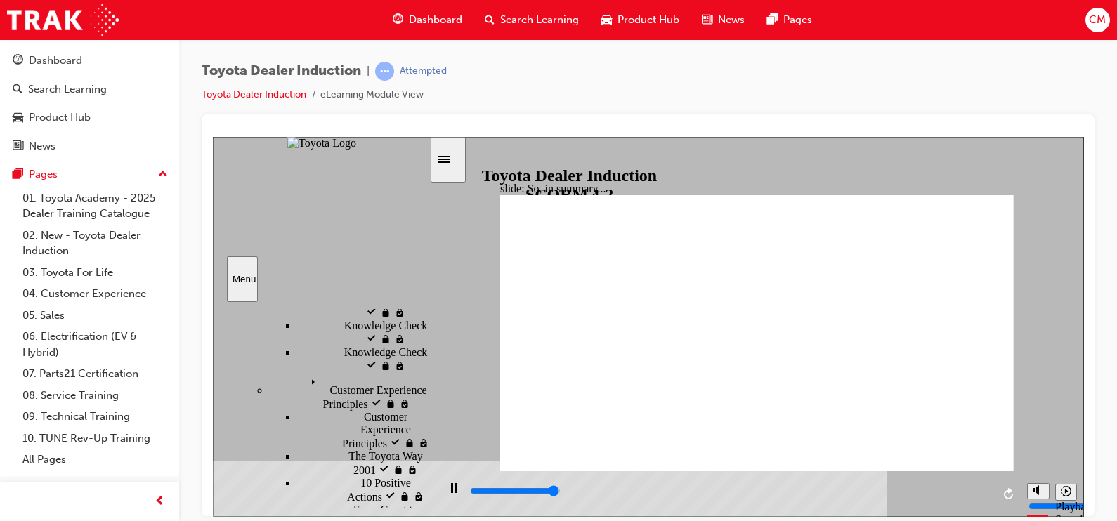
type input "6500"
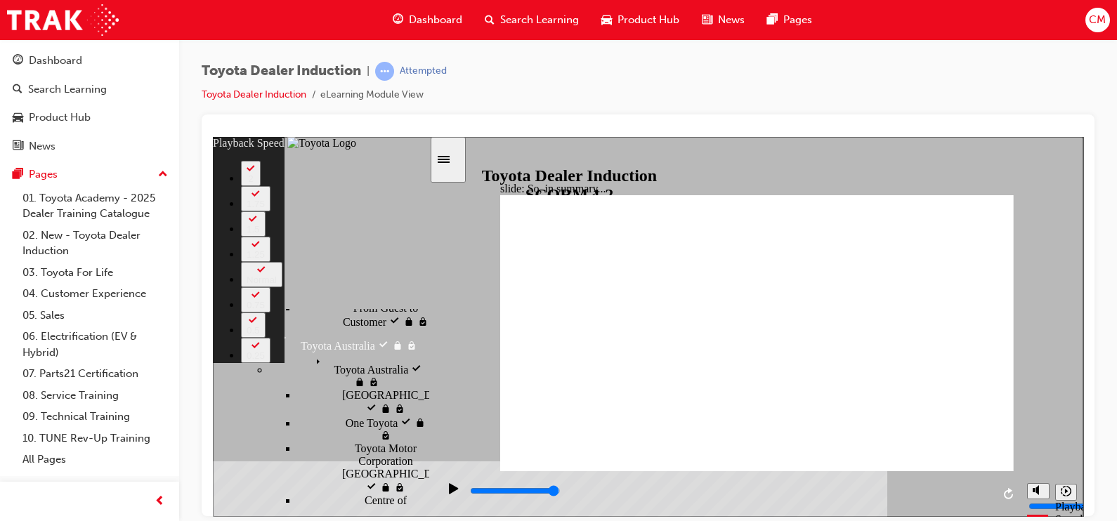
scroll to position [670, 0]
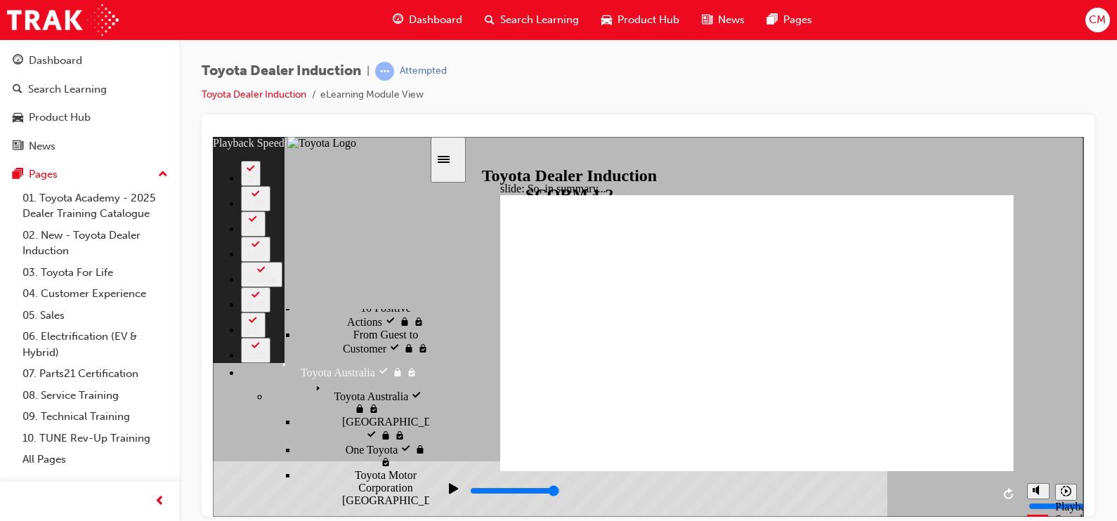
type input "128"
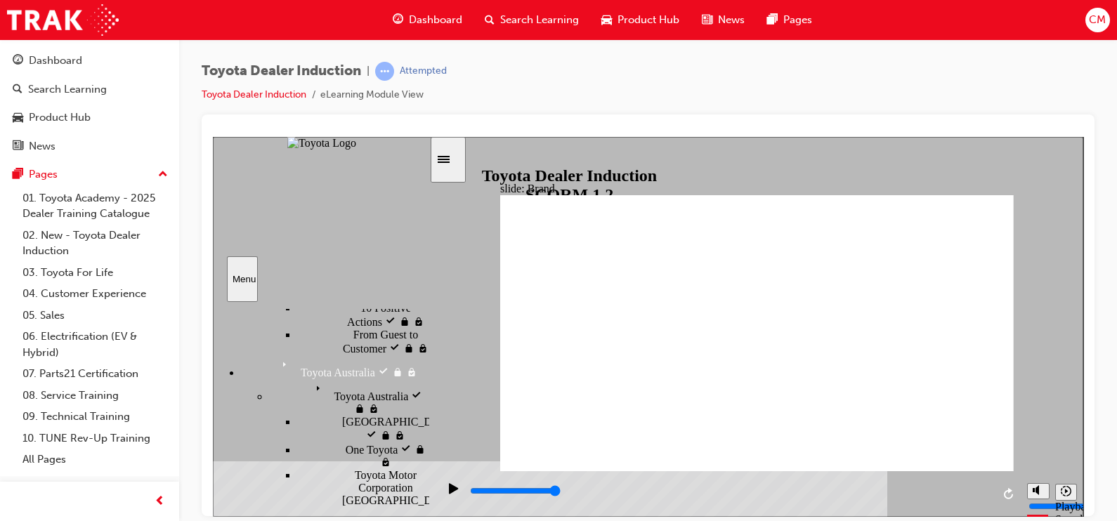
type input "2900"
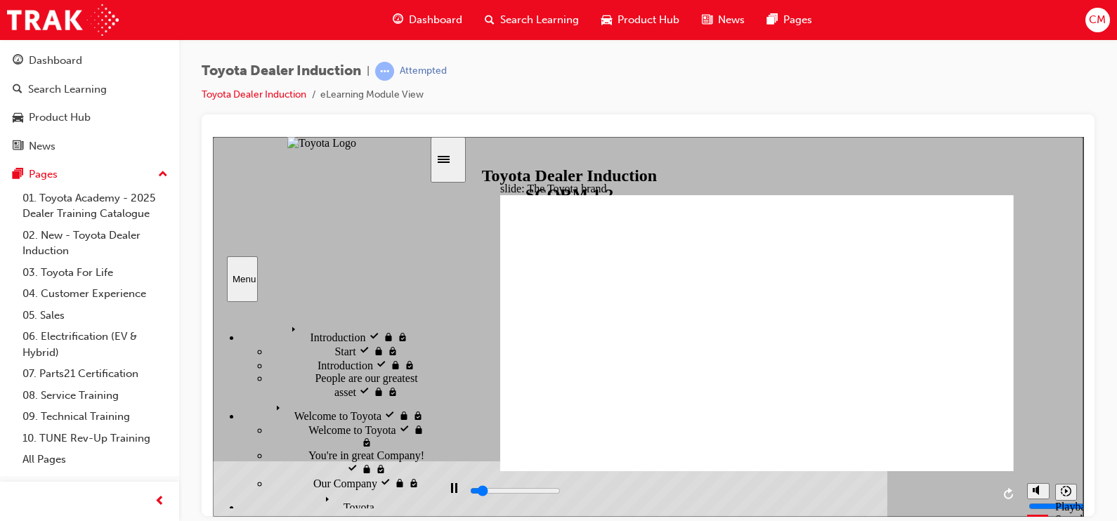
scroll to position [670, 0]
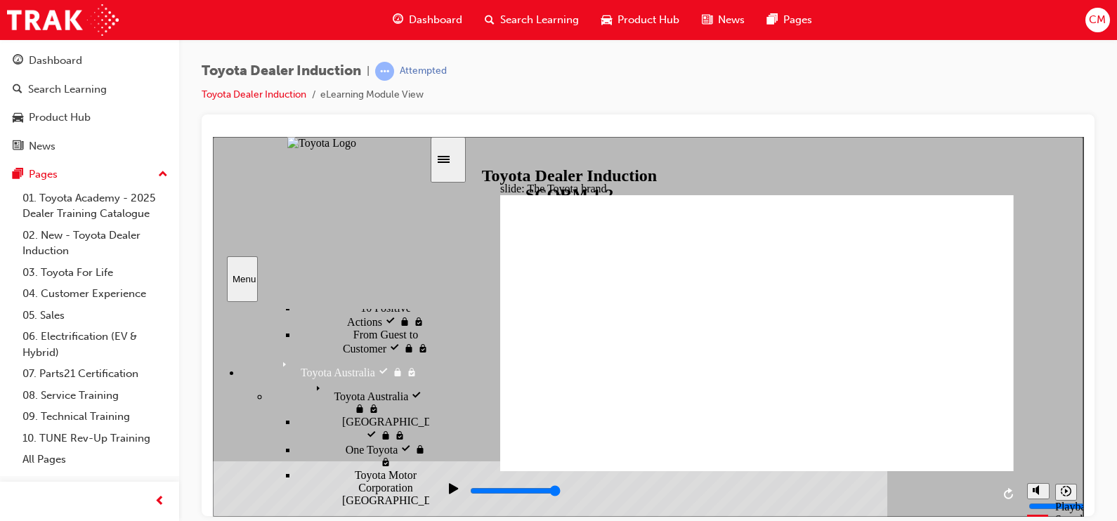
type input "8400"
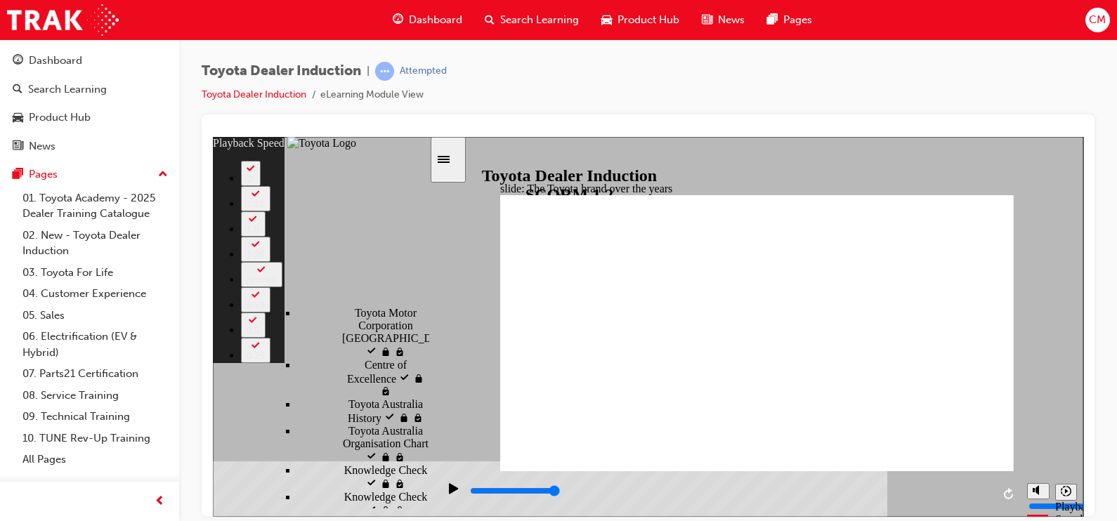
scroll to position [846, 0]
type input "165"
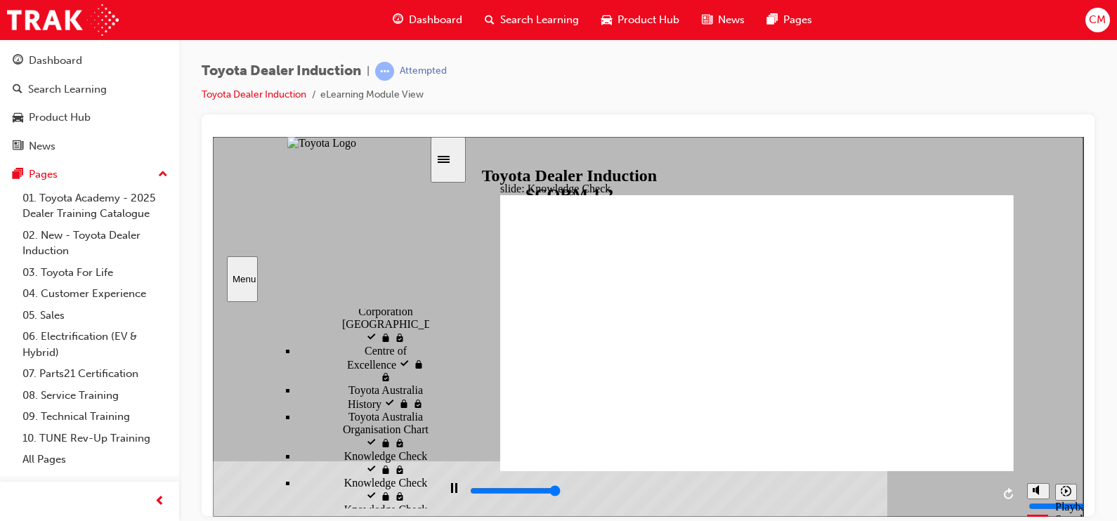
type input "5000"
radio input "true"
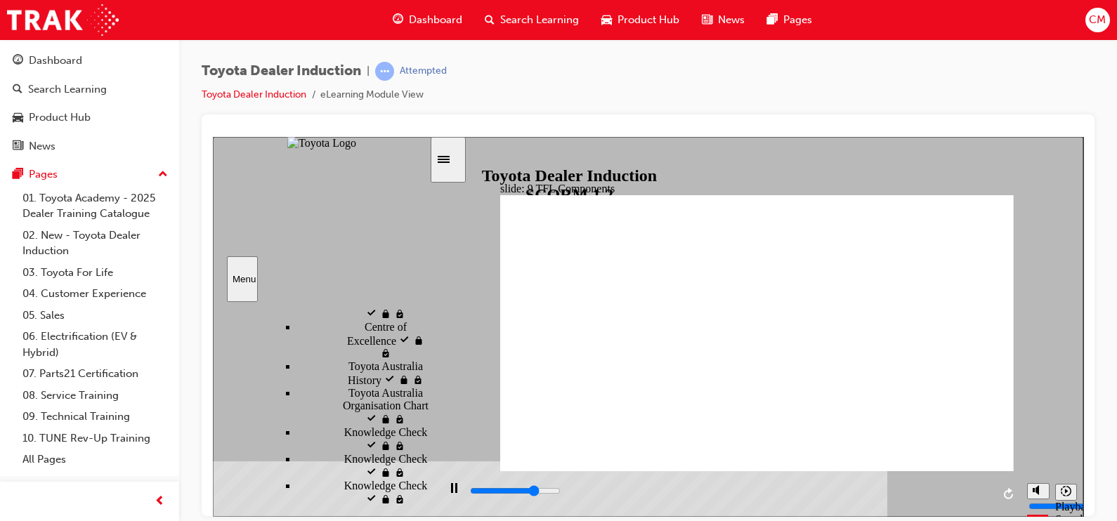
scroll to position [830, 0]
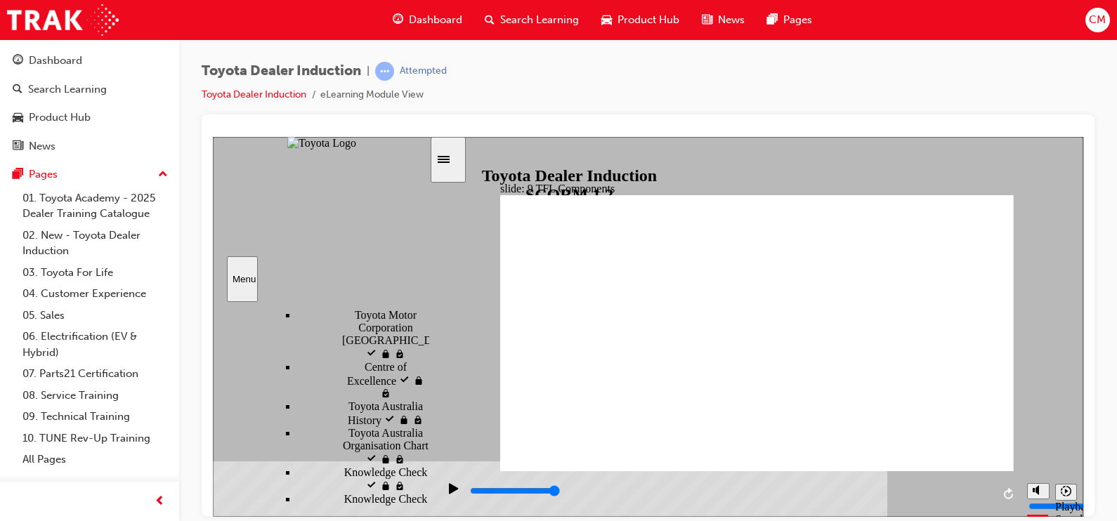
type input "10800"
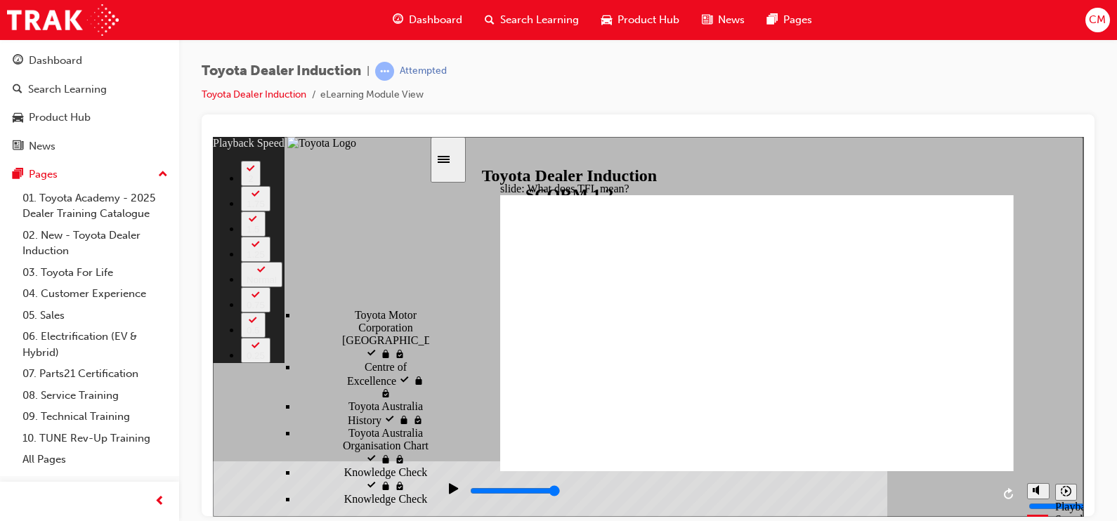
type input "139"
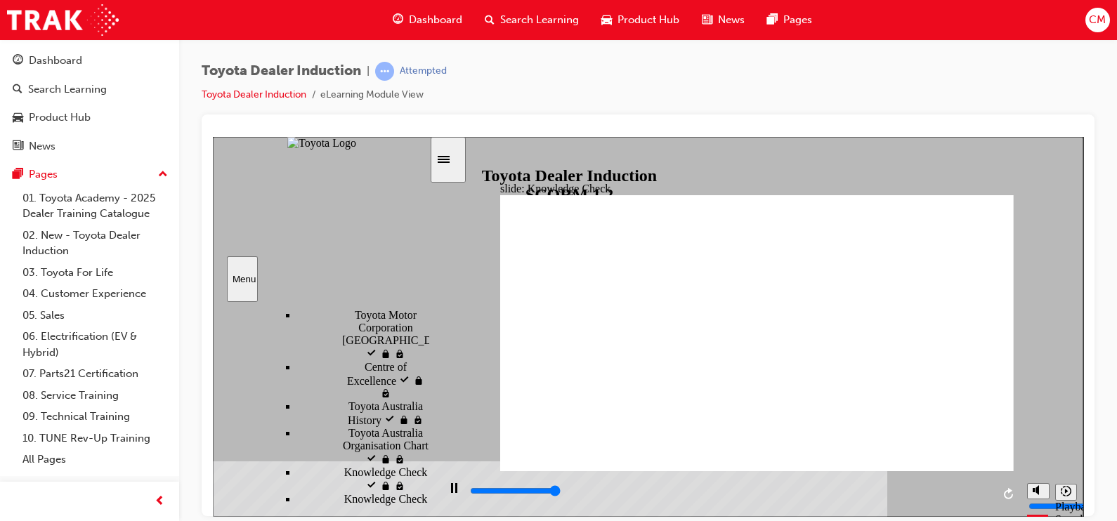
type input "5000"
radio input "true"
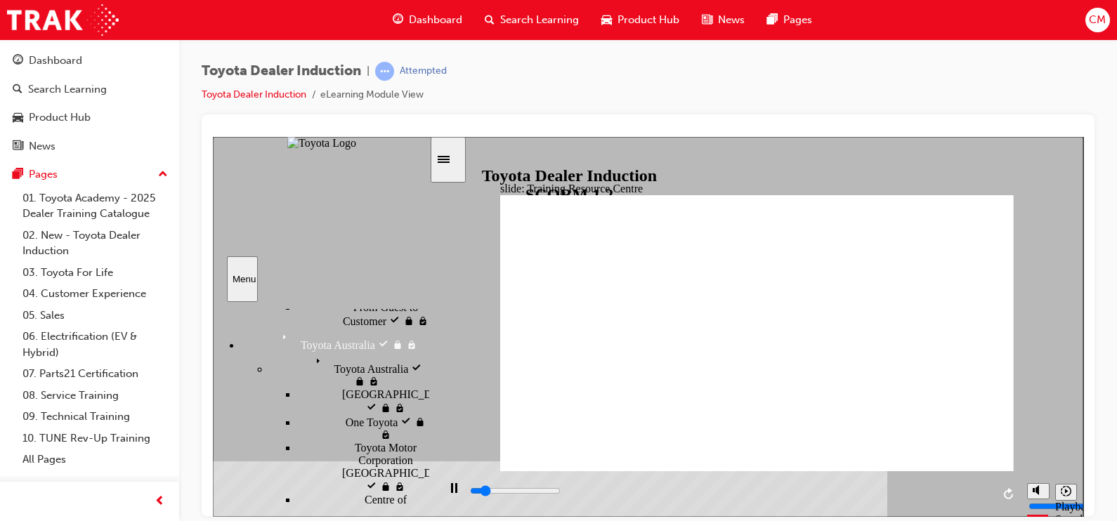
scroll to position [725, 0]
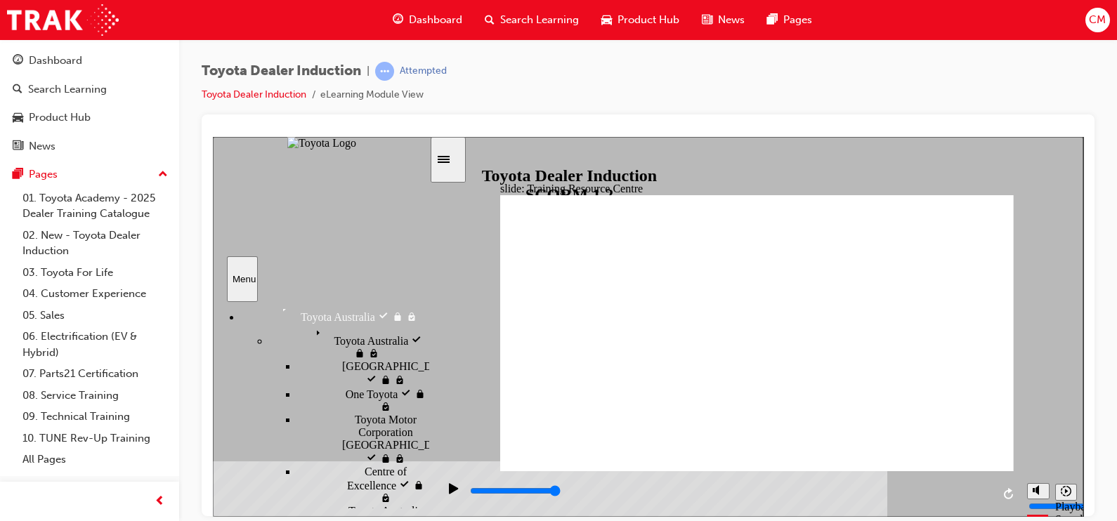
type input "5000"
radio input "true"
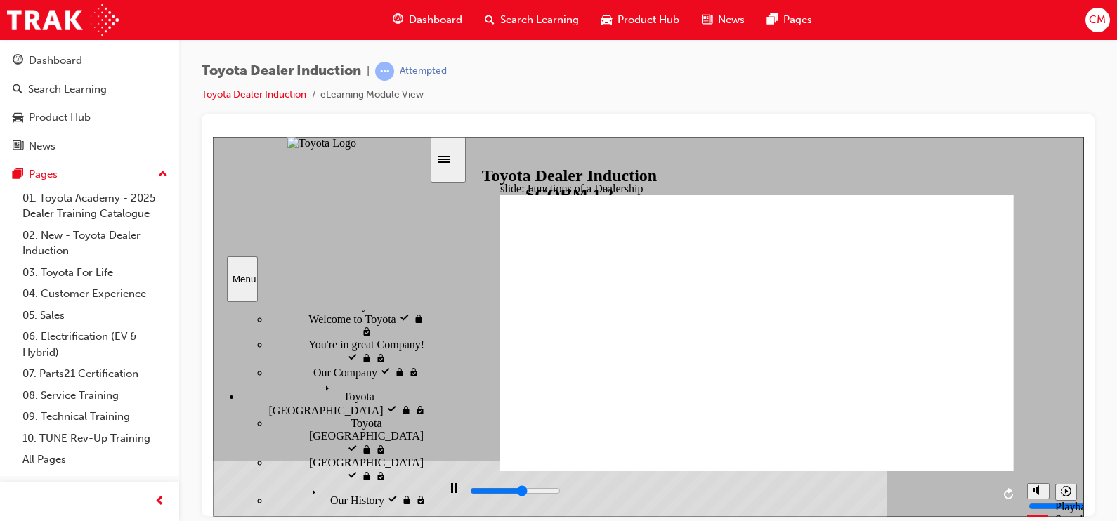
scroll to position [199, 0]
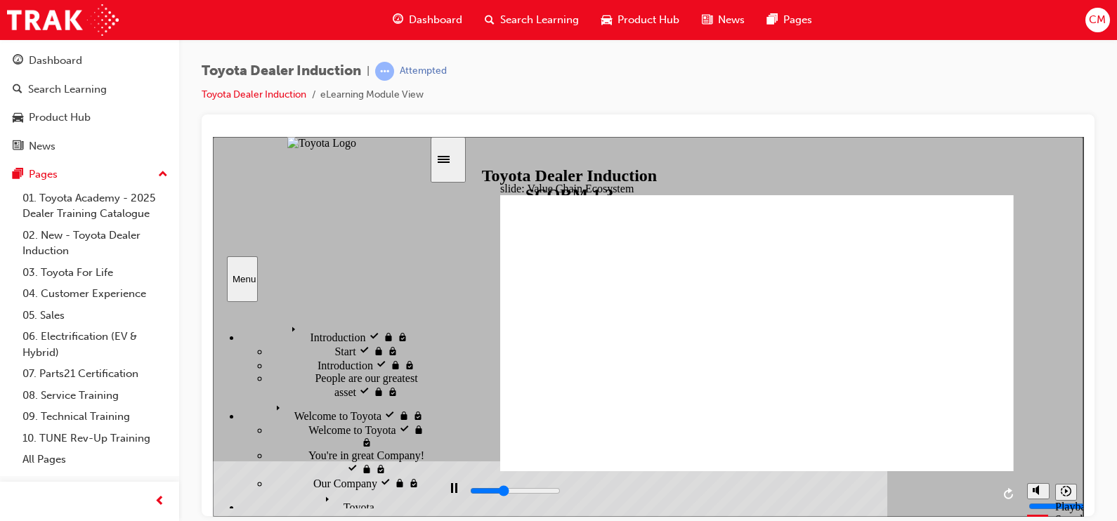
scroll to position [87, 0]
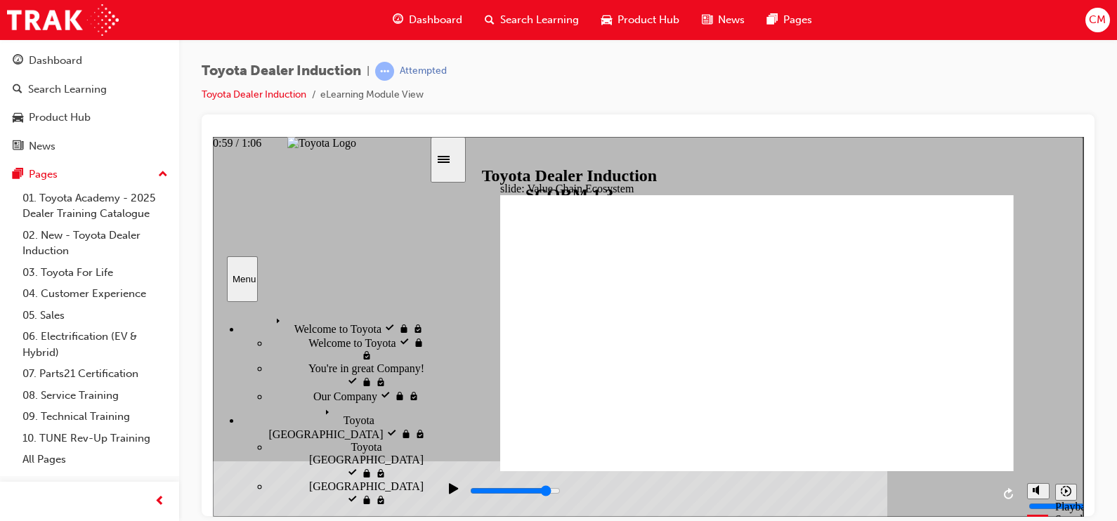
click at [932, 490] on div "playback controls" at bounding box center [729, 490] width 523 height 15
click at [560, 493] on input "slide progress" at bounding box center [515, 490] width 91 height 11
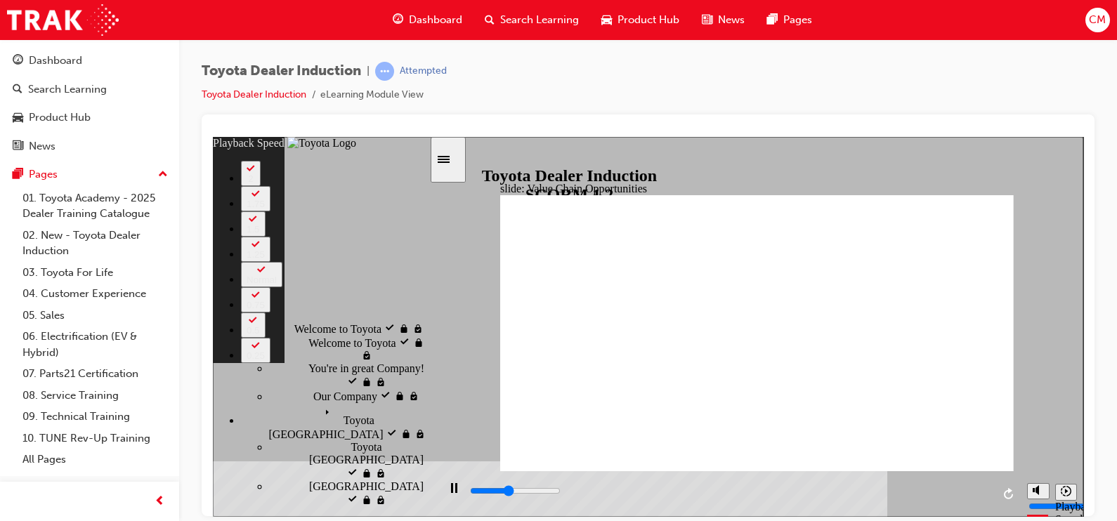
type input "4700"
type input "0"
type input "4800"
type input "0"
type input "4900"
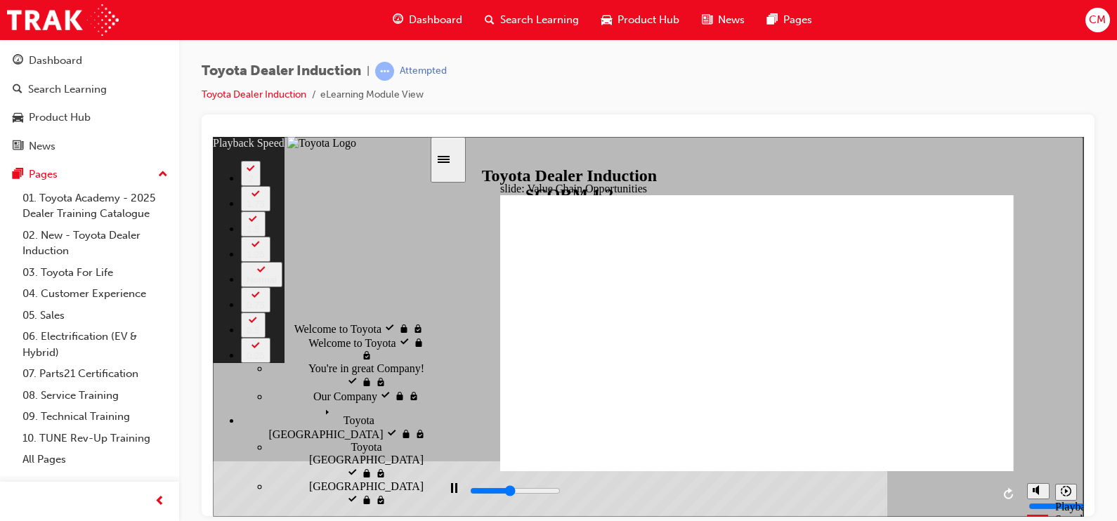
type input "0"
type input "5000"
type input "0"
type input "5100"
type input "0"
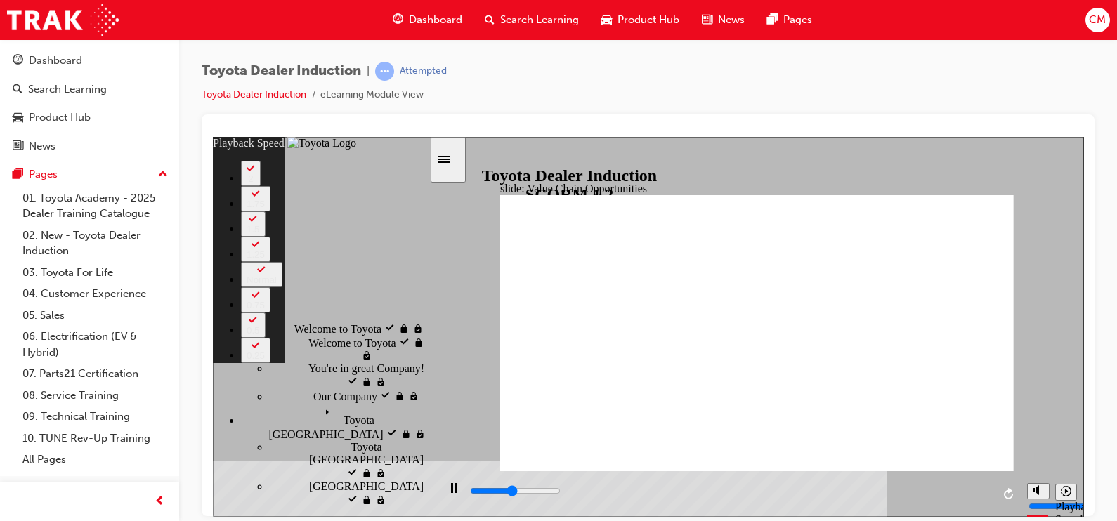
type input "5300"
type input "0"
type input "5400"
type input "1"
type input "5500"
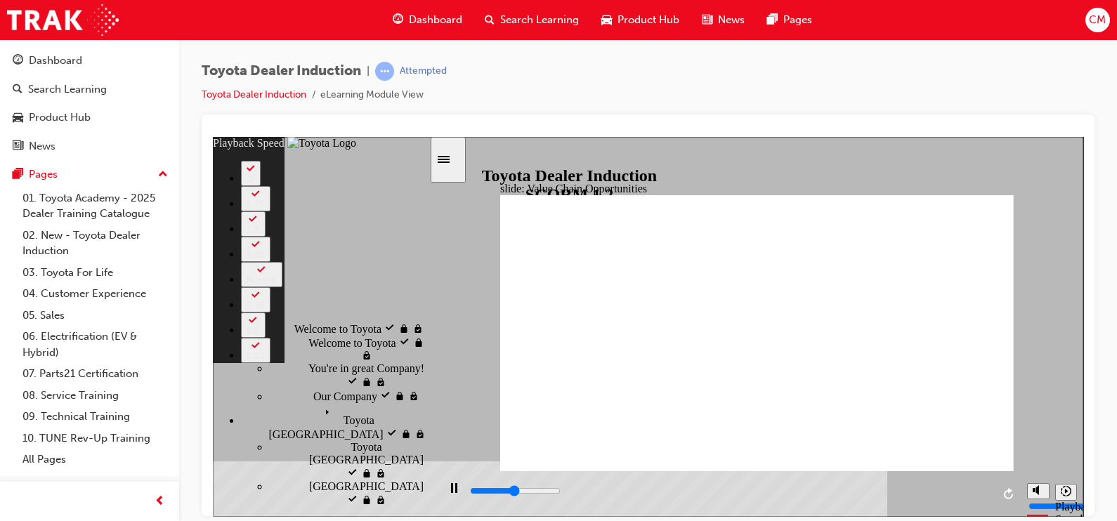
type input "1"
type input "5600"
type input "1"
type input "5900"
type input "1"
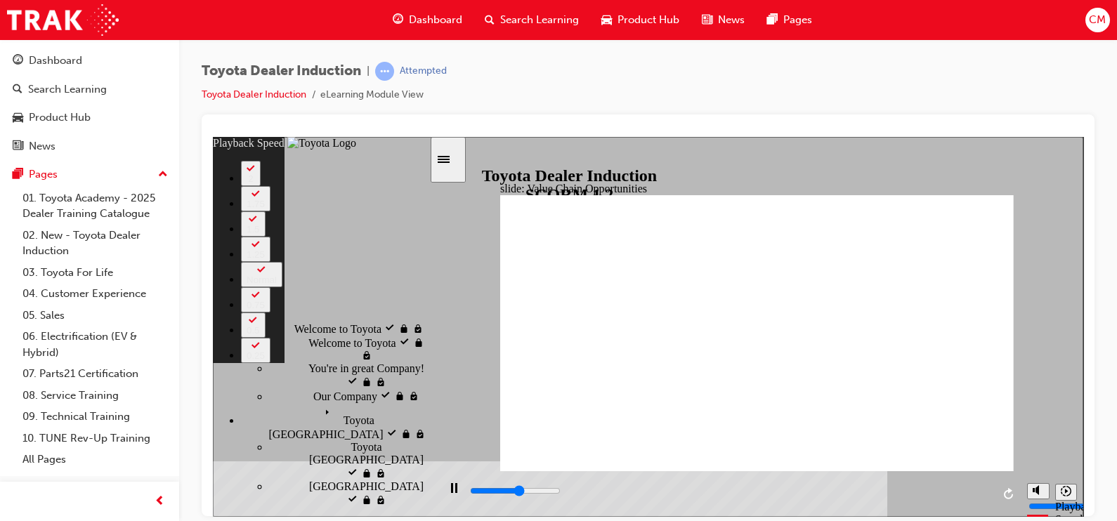
type input "6200"
type input "2"
type input "6400"
type input "2"
type input "6700"
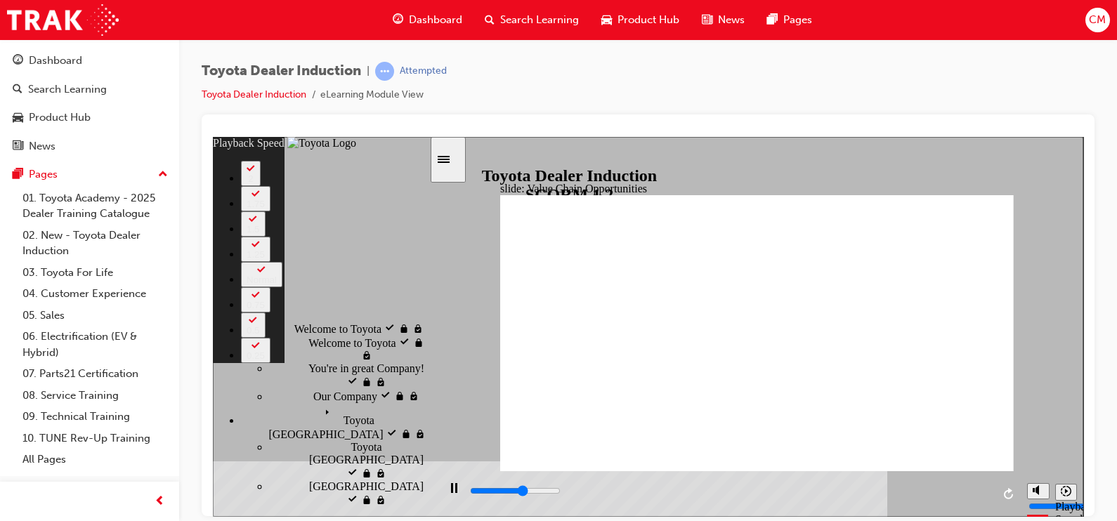
type input "2"
type input "7000"
type input "2"
type input "7200"
type input "3"
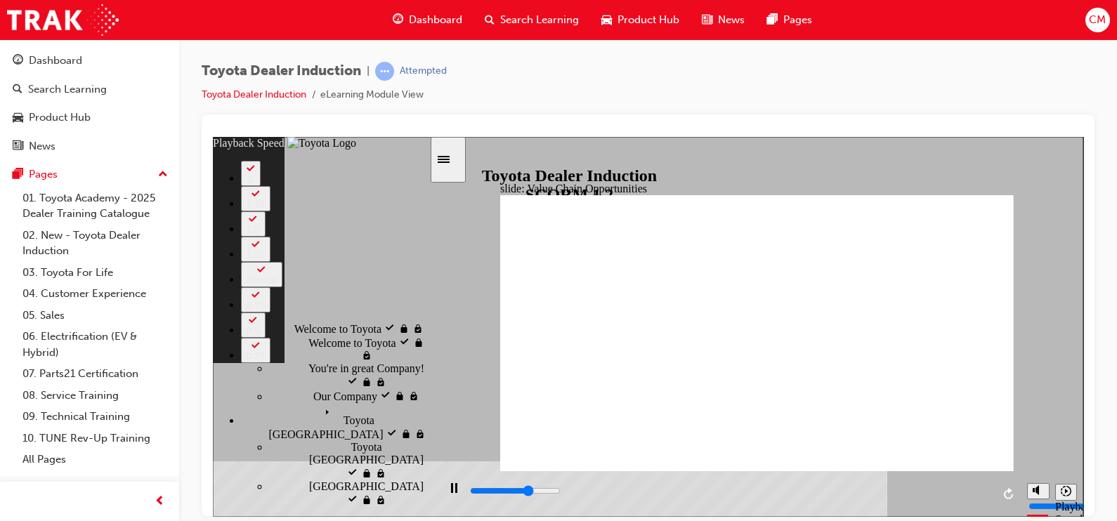
type input "7500"
type input "3"
type input "7800"
type input "3"
type input "7800"
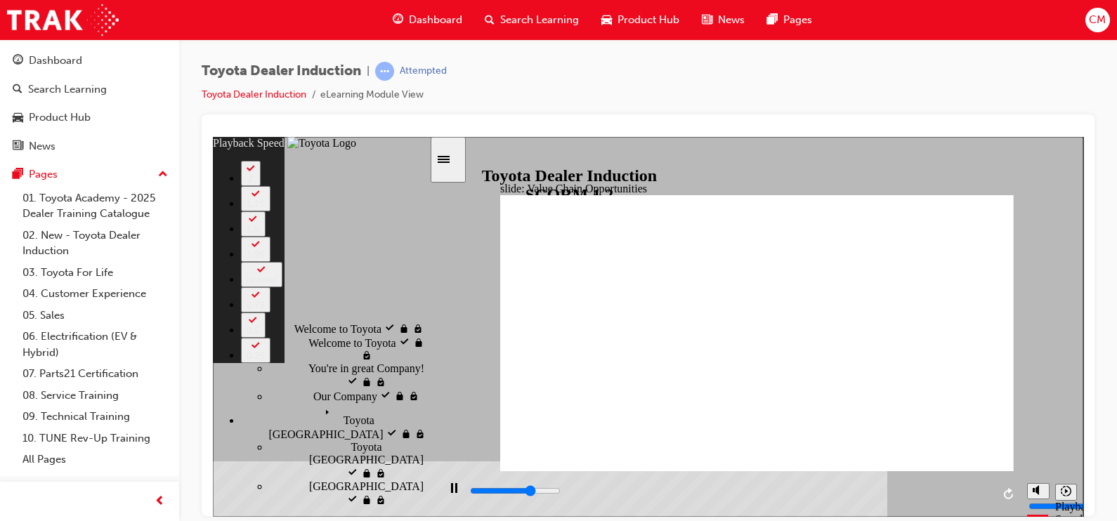
type input "56"
type input "7800"
type input "56"
type input "7900"
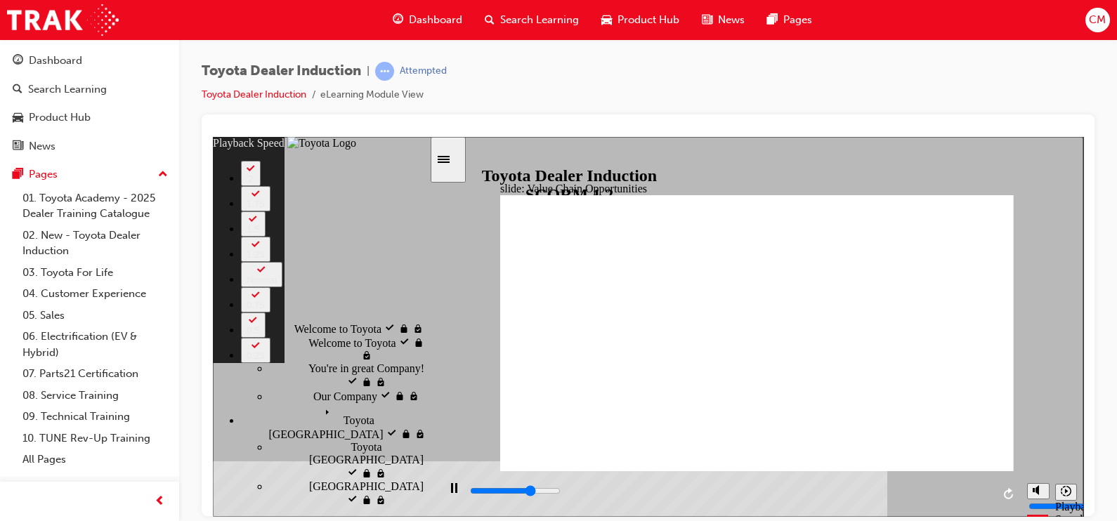
type input "56"
type input "7900"
type input "56"
type input "8100"
type input "56"
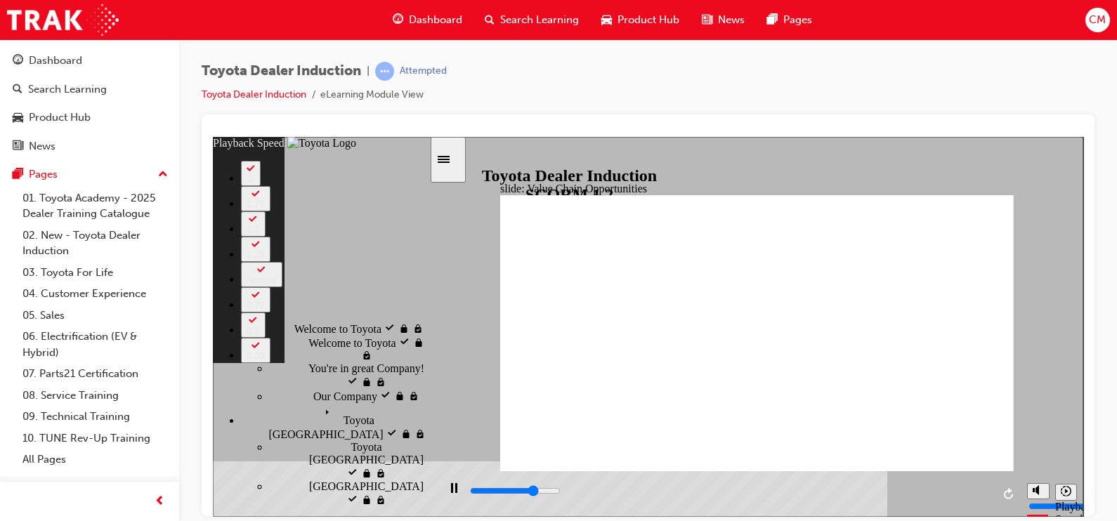
type input "8300"
type input "56"
type input "8400"
type input "57"
type input "8500"
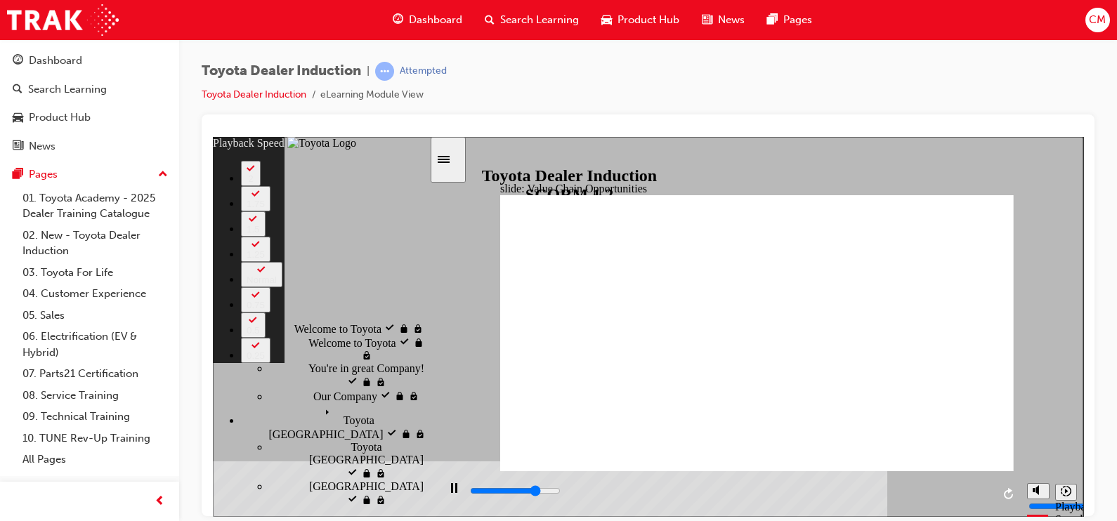
type input "57"
type input "8700"
type input "57"
type input "8900"
type input "57"
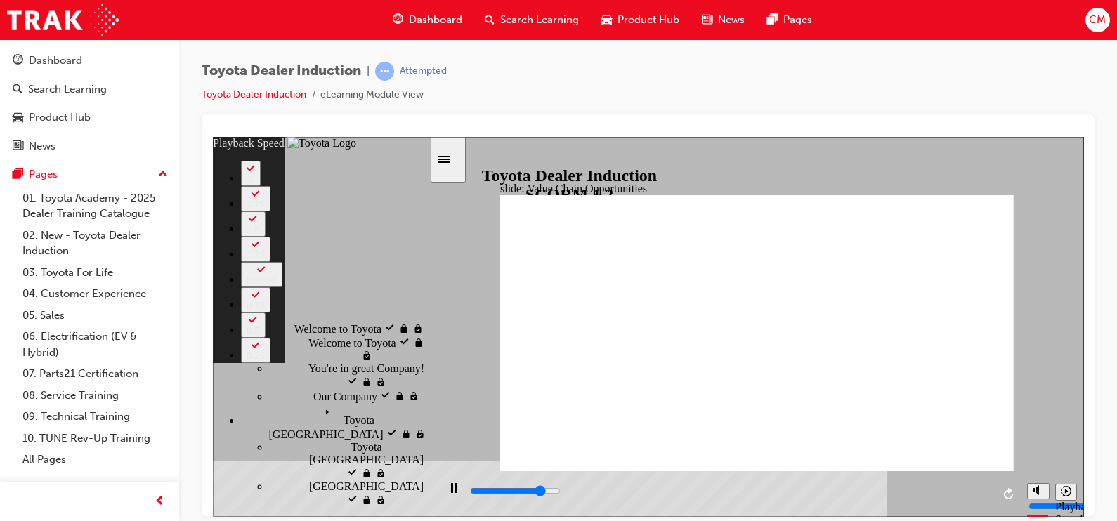
type input "9200"
type input "57"
type input "9200"
type input "61"
type input "9300"
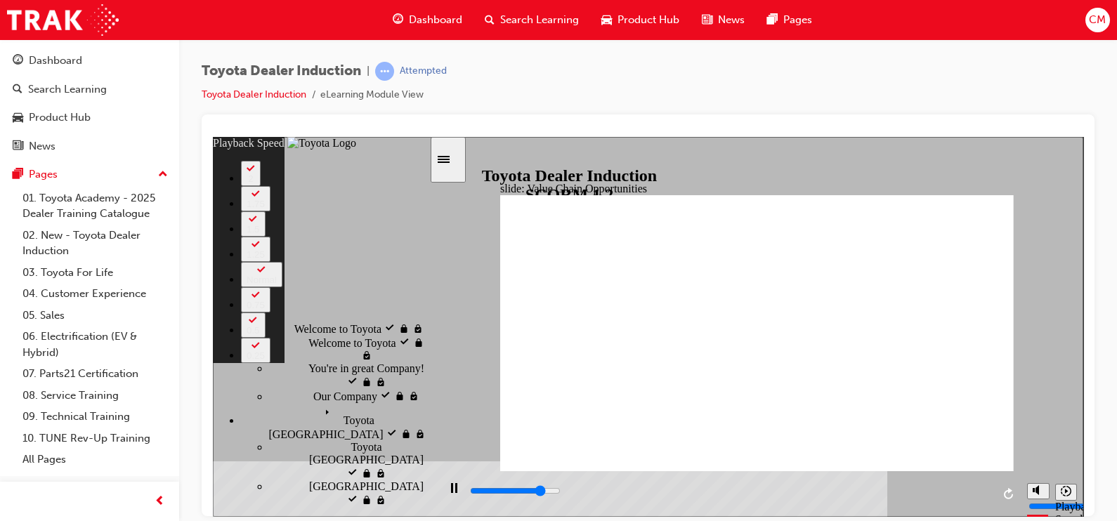
type input "61"
type input "9400"
type input "61"
type input "9700"
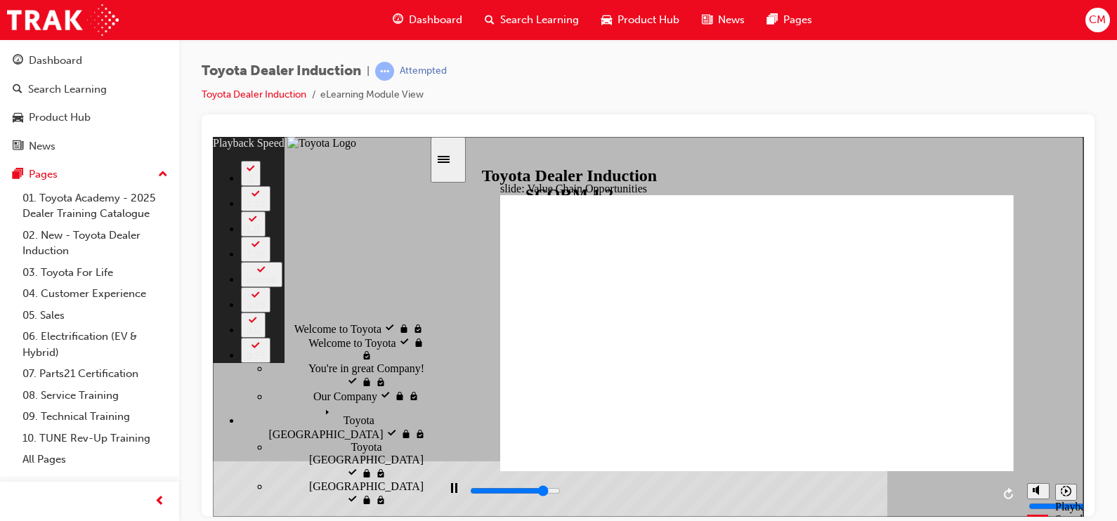
type input "61"
type input "9900"
type input "61"
type input "10200"
type input "61"
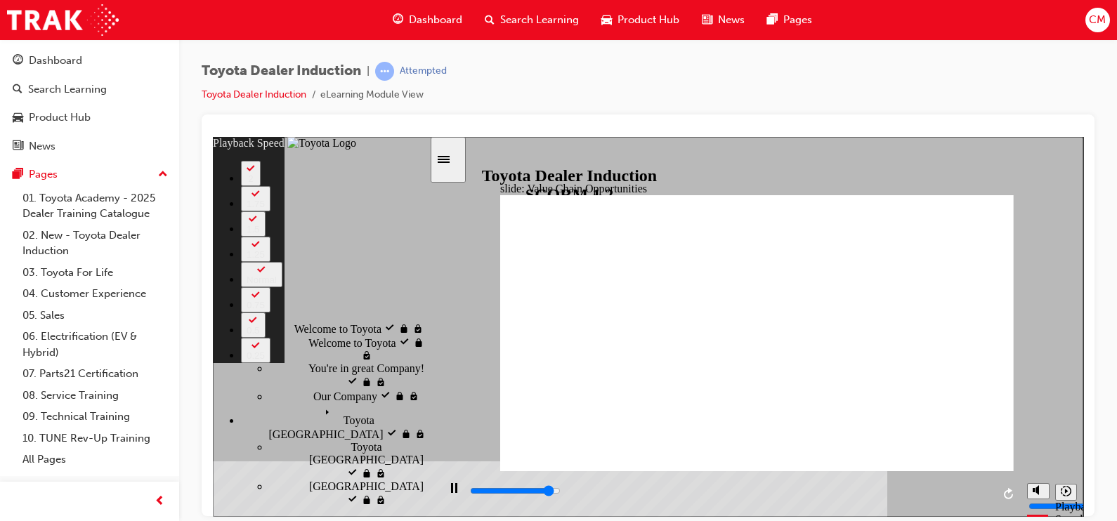
type input "10500"
type input "62"
type input "10700"
type input "62"
type input "10800"
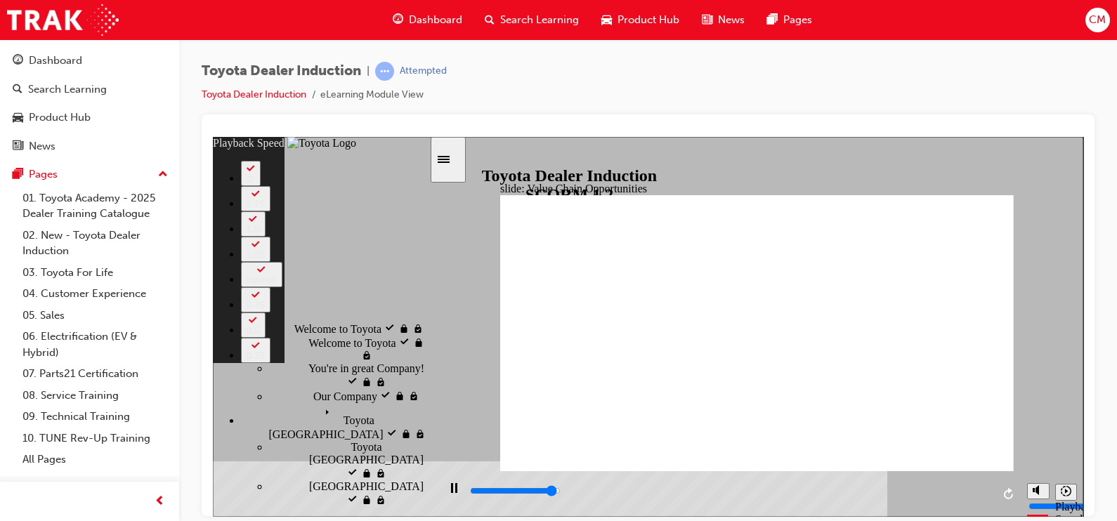
type input "62"
type input "10900"
type input "62"
type input "11000"
type input "62"
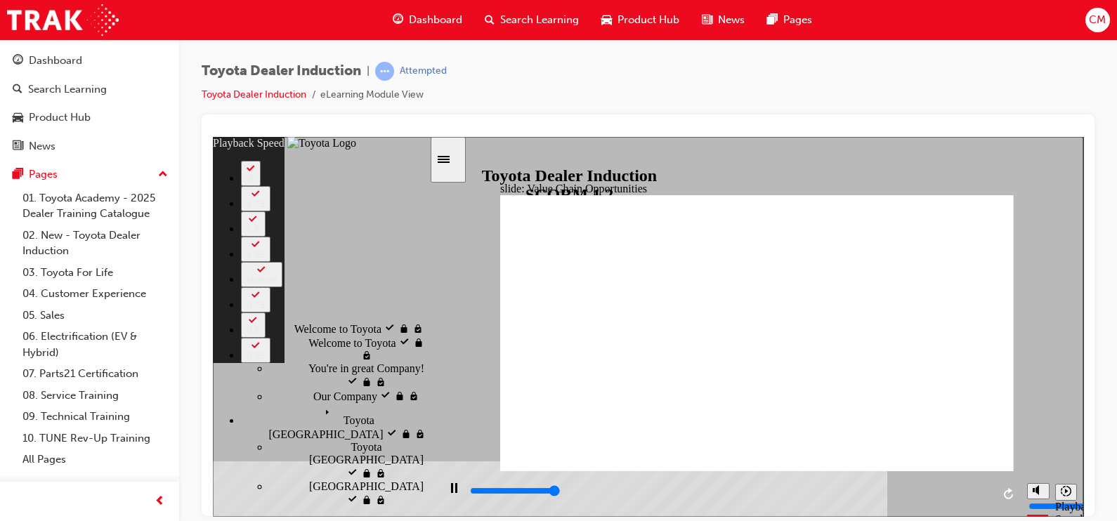
type input "11300"
type input "63"
type input "11300"
type input "64"
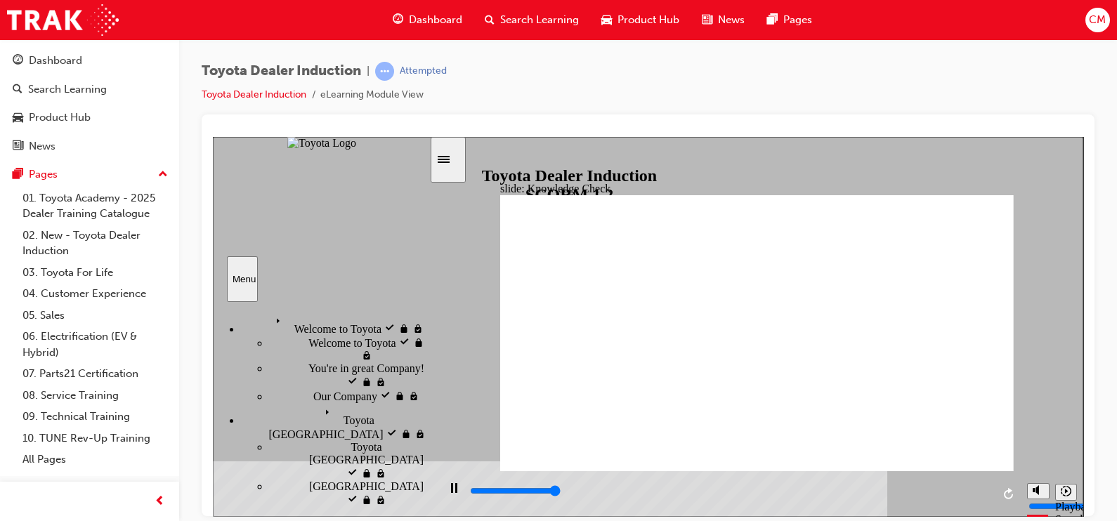
type input "5000"
radio input "true"
type input "5000"
radio input "false"
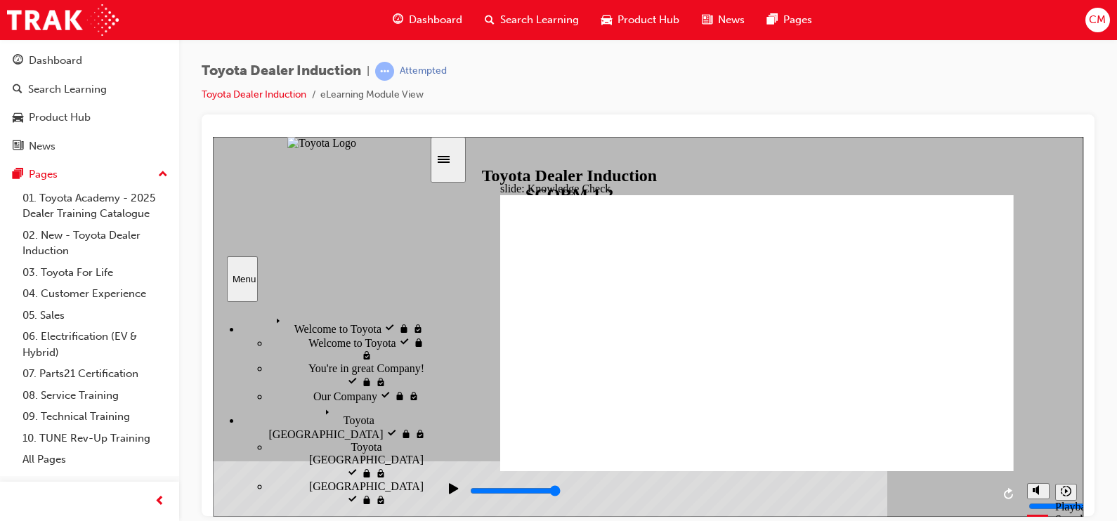
radio input "true"
click at [964, 489] on div "playback controls" at bounding box center [729, 490] width 523 height 15
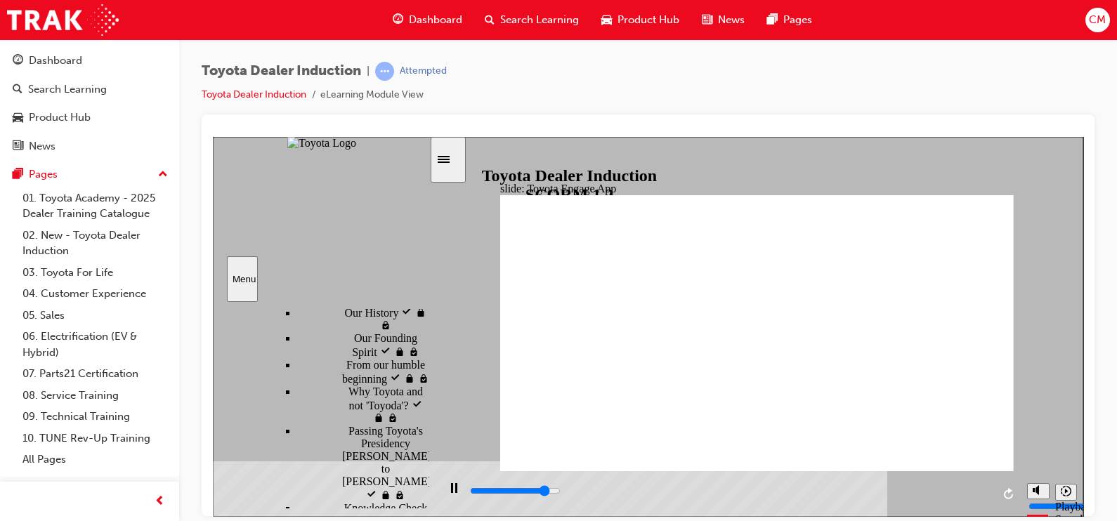
scroll to position [350, 0]
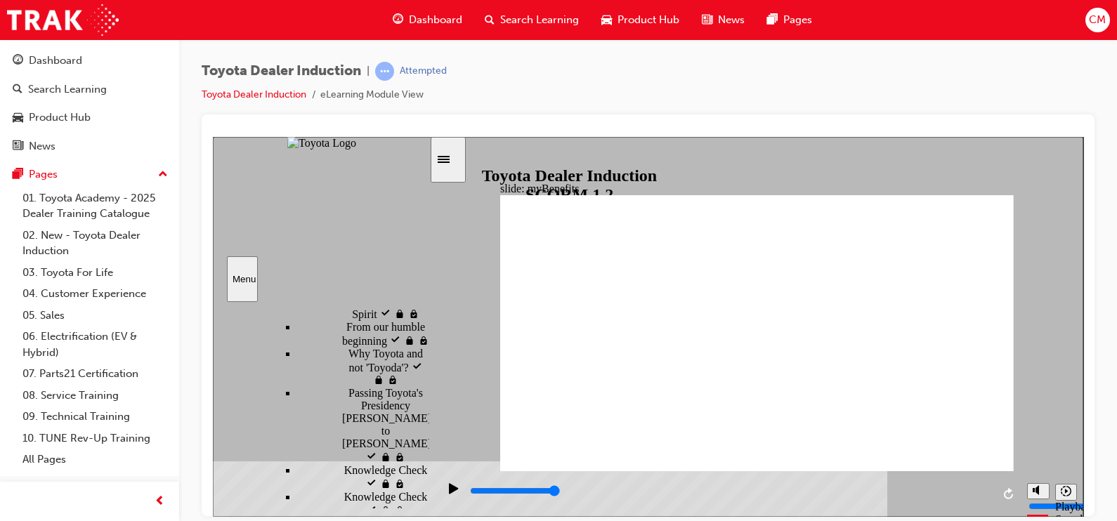
drag, startPoint x: 702, startPoint y: 490, endPoint x: 968, endPoint y: 490, distance: 266.9
click at [968, 490] on div "playback controls" at bounding box center [729, 490] width 523 height 15
type input "5000"
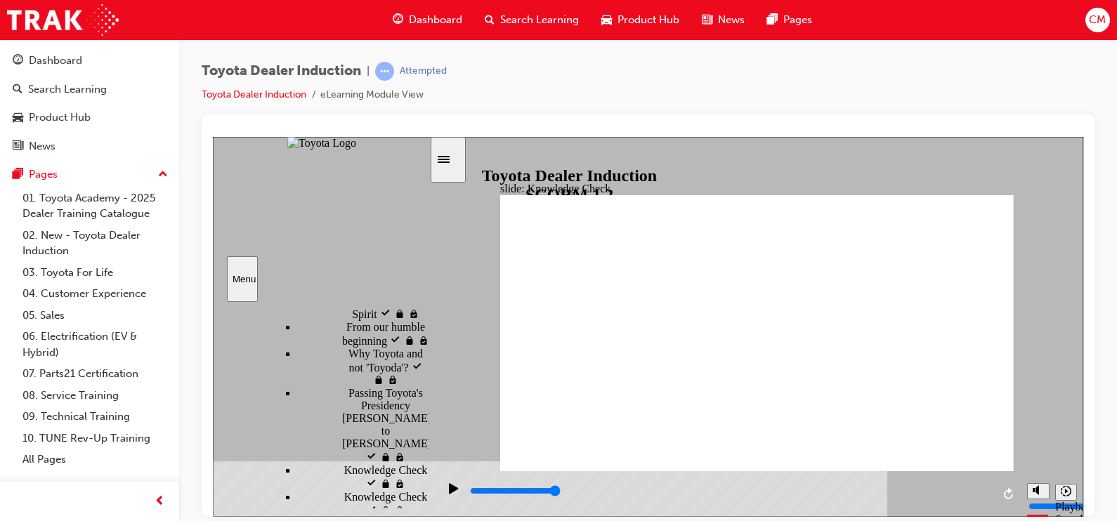
type input "toyota engage app"
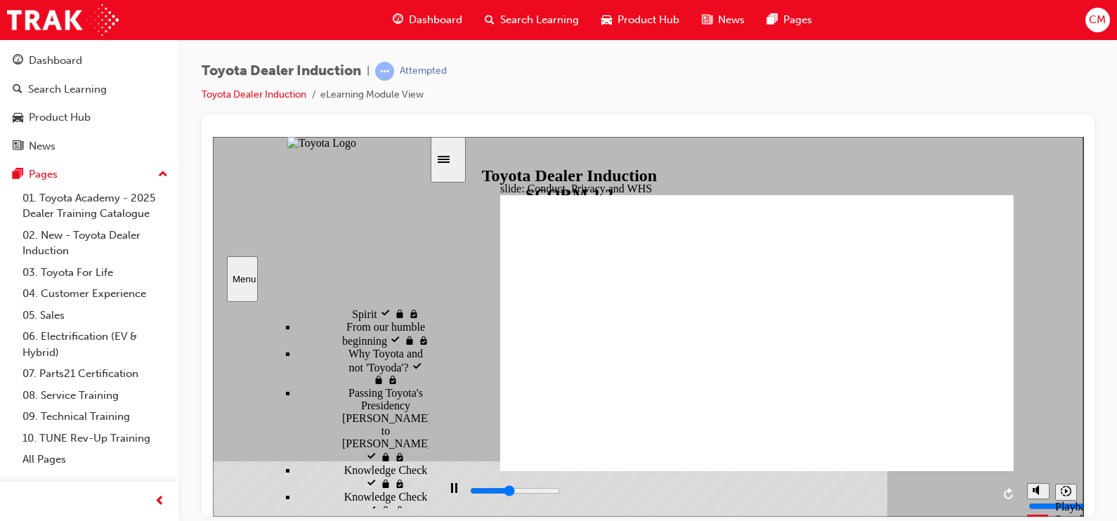
drag, startPoint x: 647, startPoint y: 493, endPoint x: 941, endPoint y: 473, distance: 295.0
click at [934, 473] on div "playback controls" at bounding box center [729, 494] width 582 height 46
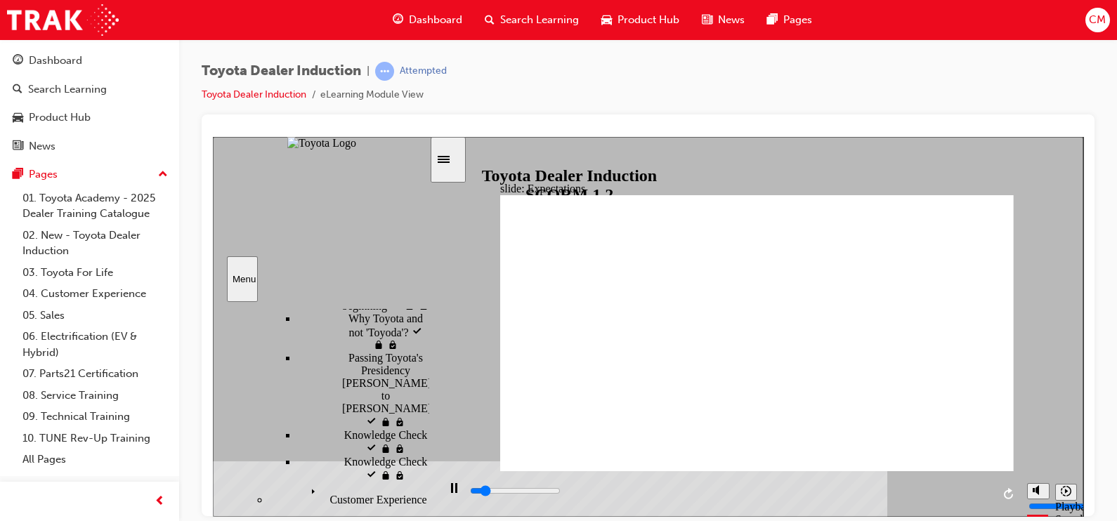
scroll to position [439, 0]
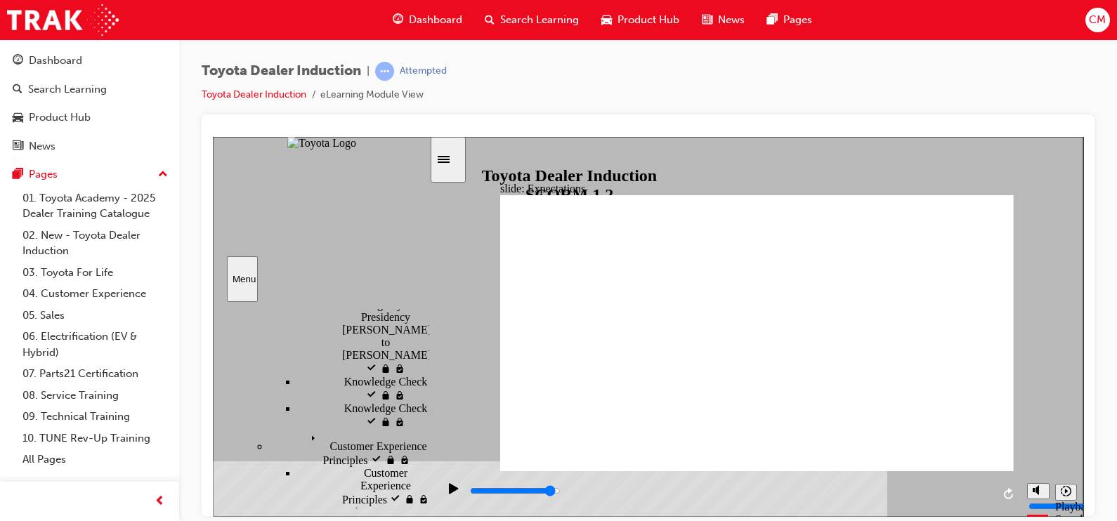
drag, startPoint x: 672, startPoint y: 491, endPoint x: 966, endPoint y: 473, distance: 294.1
click at [961, 473] on div "playback controls" at bounding box center [729, 494] width 582 height 46
type input "25600"
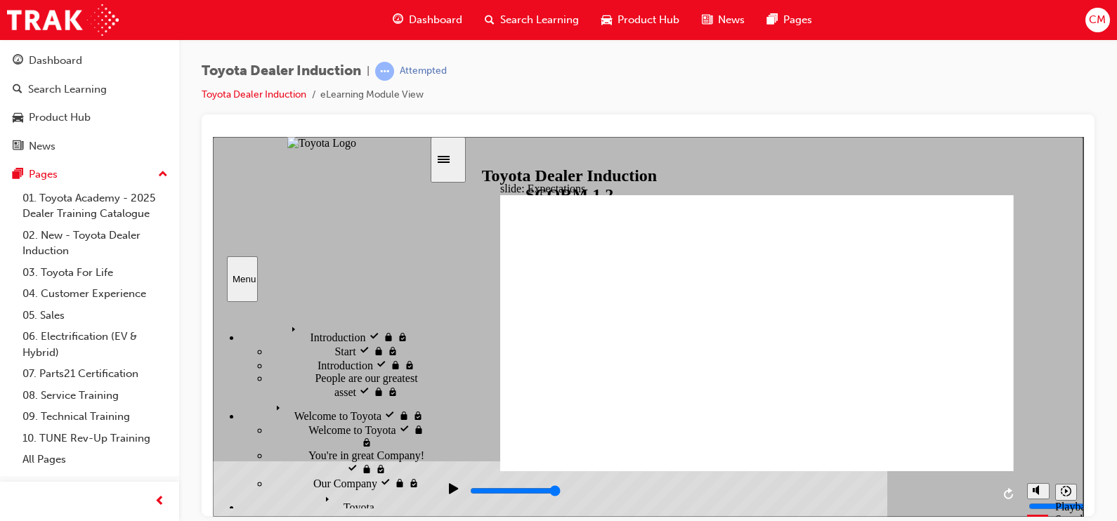
scroll to position [439, 0]
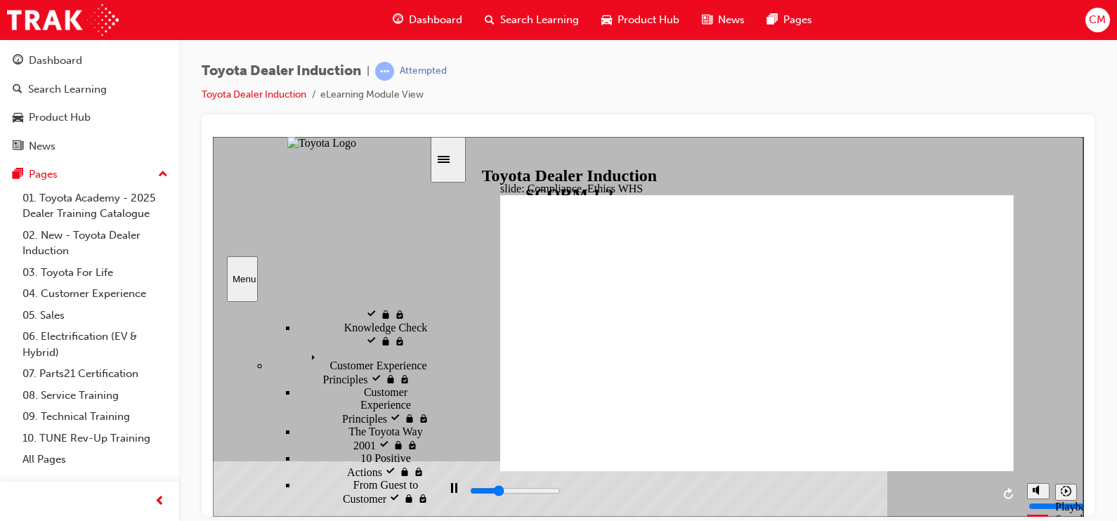
scroll to position [426, 0]
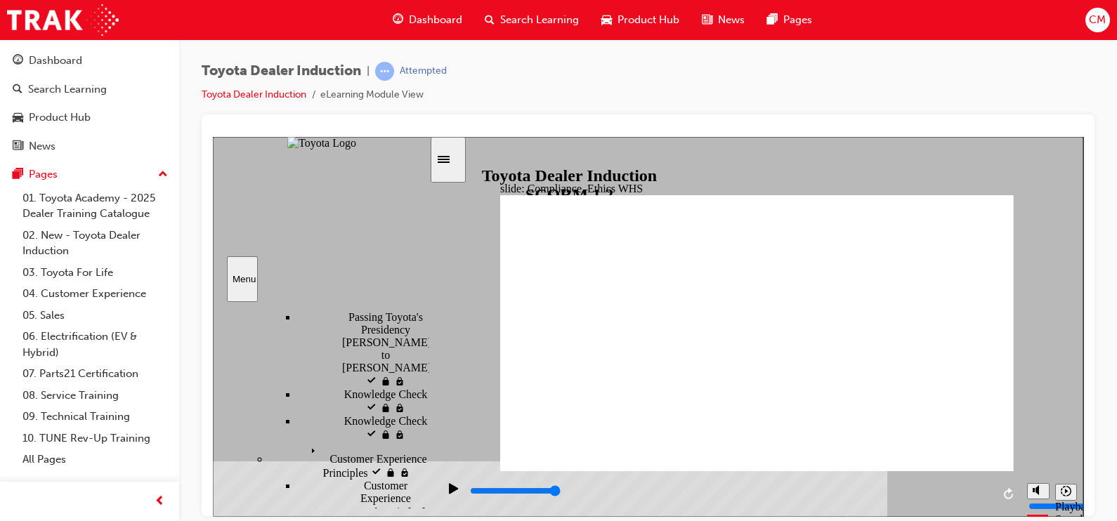
drag, startPoint x: 993, startPoint y: 441, endPoint x: 961, endPoint y: 444, distance: 31.7
type input "7300"
checkbox input "true"
type input "8200"
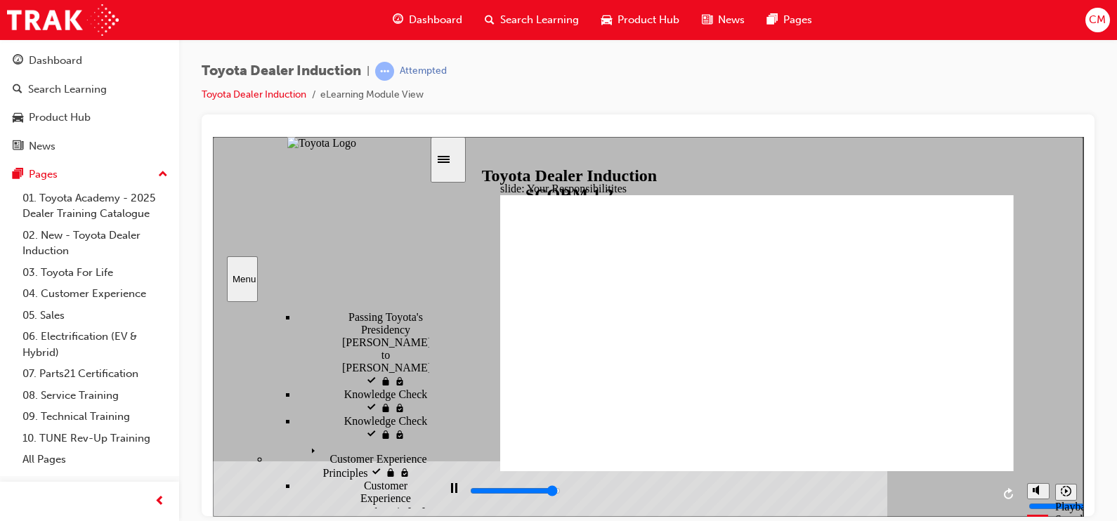
checkbox input "true"
type input "8400"
checkbox input "true"
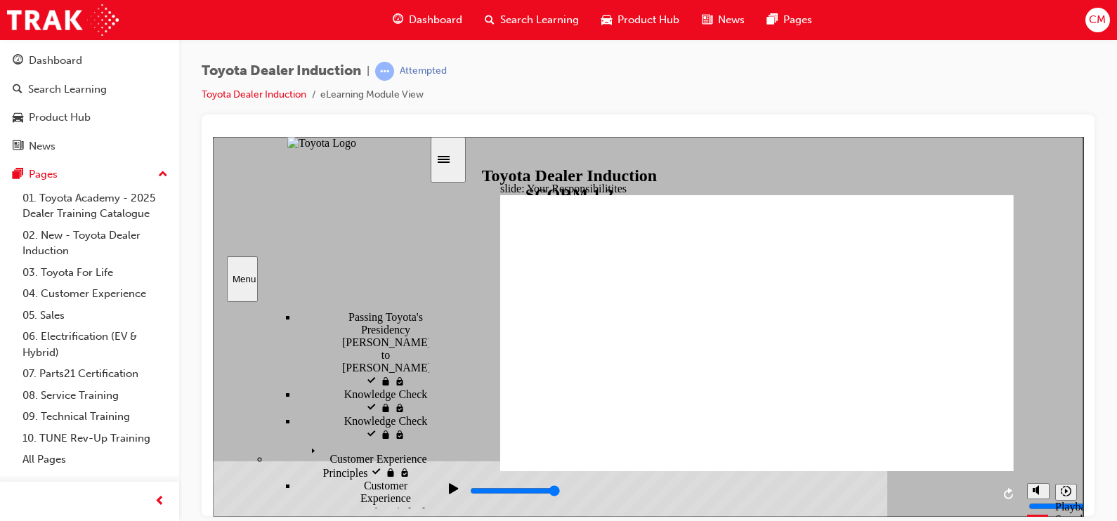
checkbox input "true"
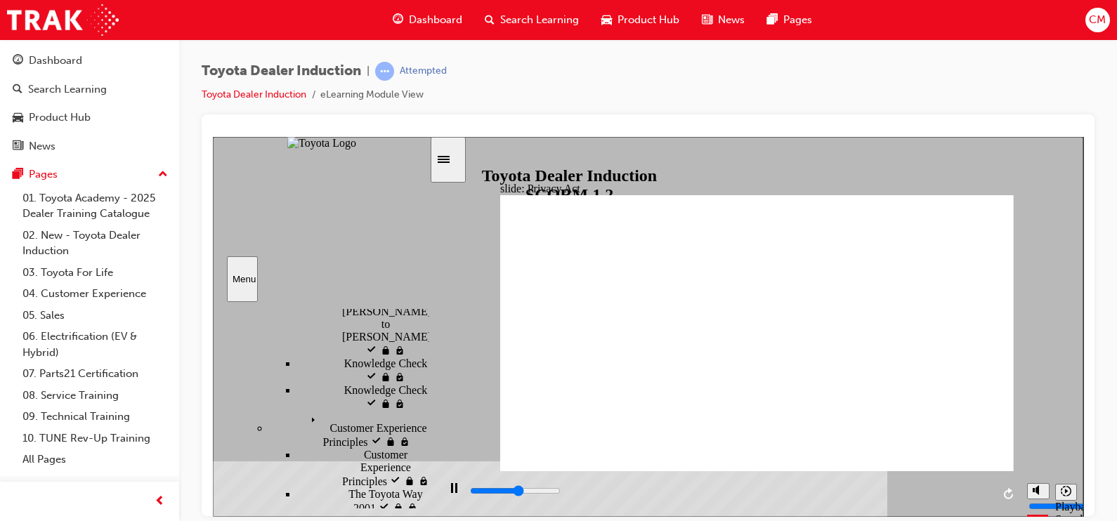
scroll to position [369, 0]
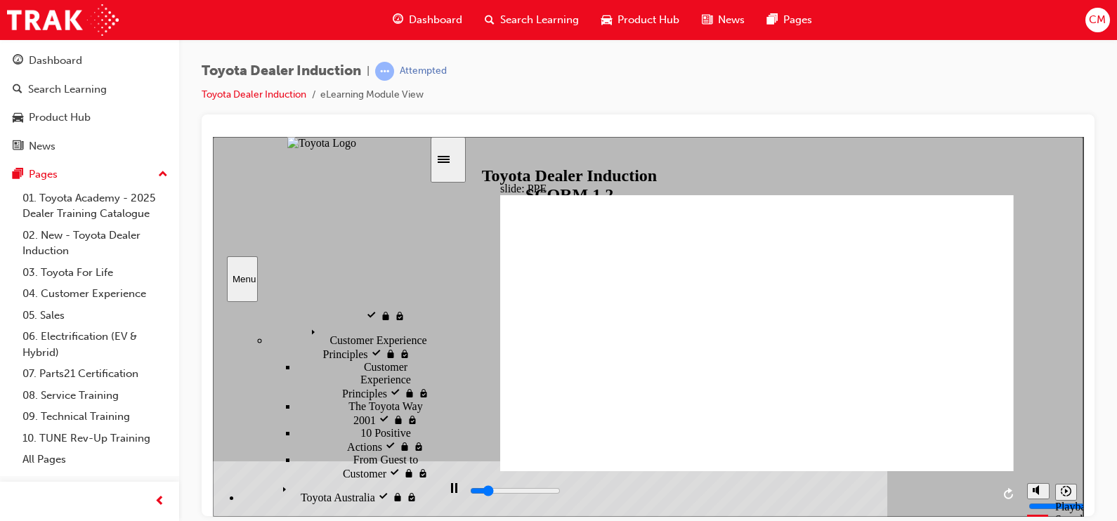
scroll to position [457, 0]
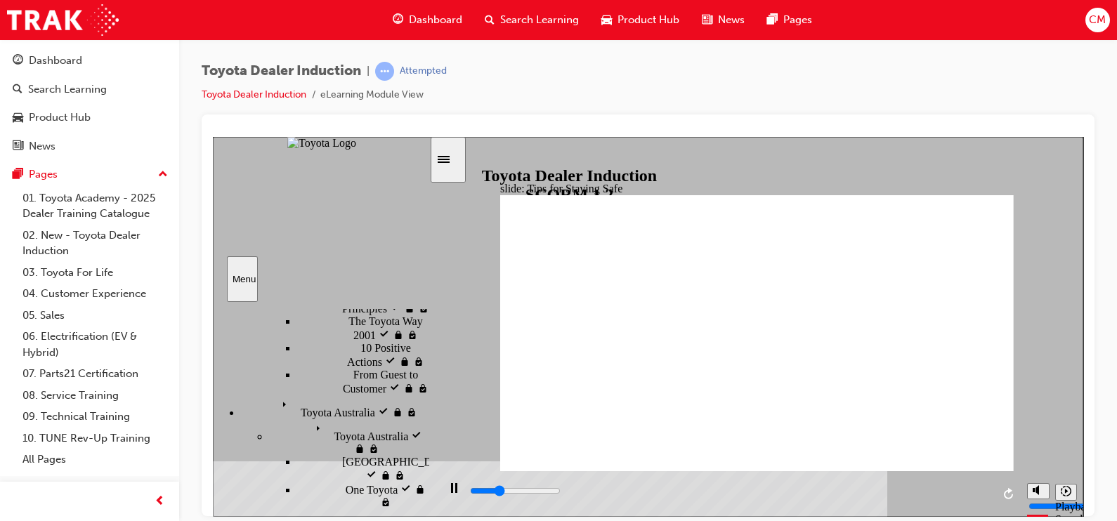
scroll to position [633, 0]
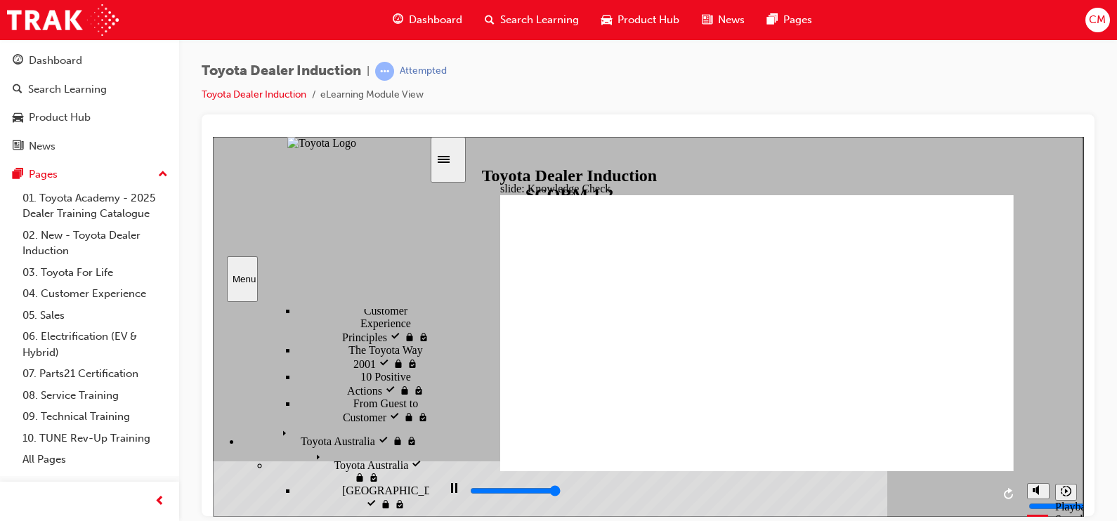
type input "5000"
checkbox input "true"
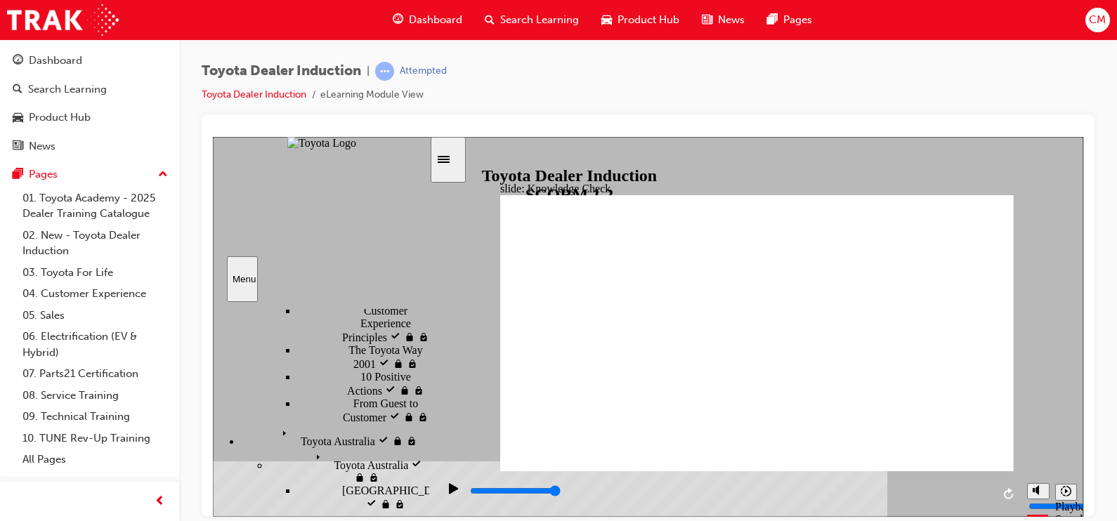
checkbox input "true"
type input "5000"
drag, startPoint x: 638, startPoint y: 340, endPoint x: 725, endPoint y: 322, distance: 89.0
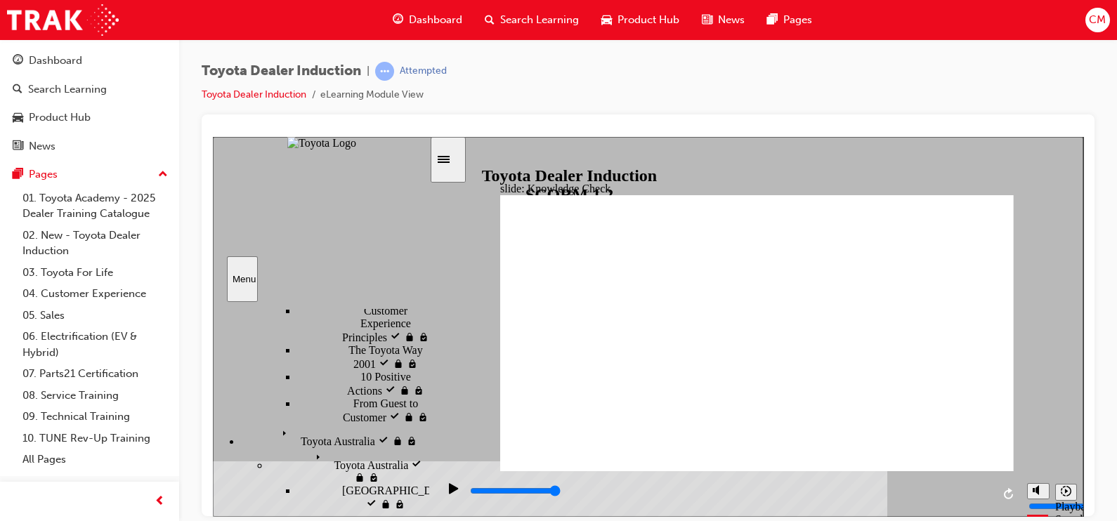
radio input "true"
type input "5000"
checkbox input "true"
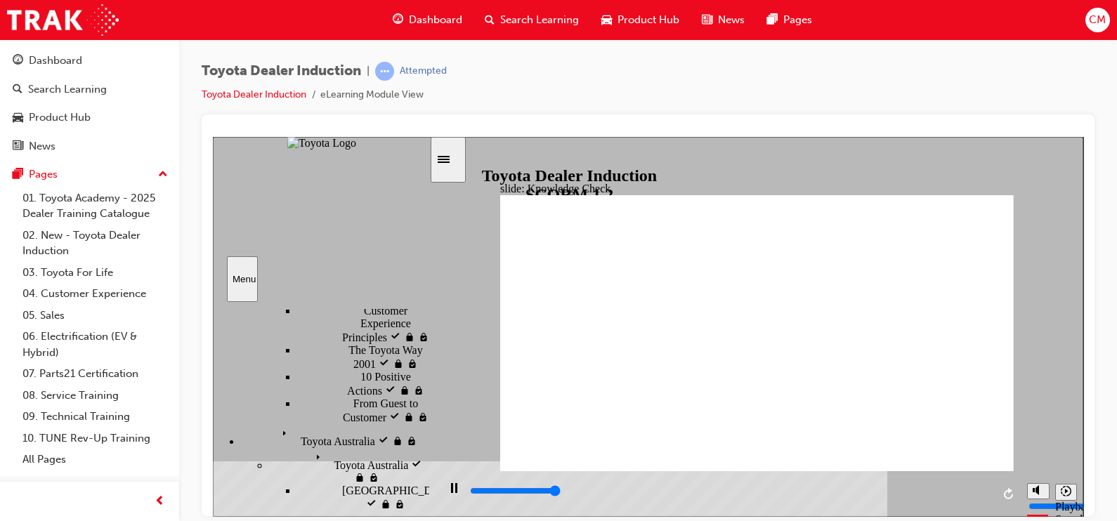
type input "5000"
checkbox input "true"
drag, startPoint x: 629, startPoint y: 348, endPoint x: 630, endPoint y: 334, distance: 13.4
checkbox input "true"
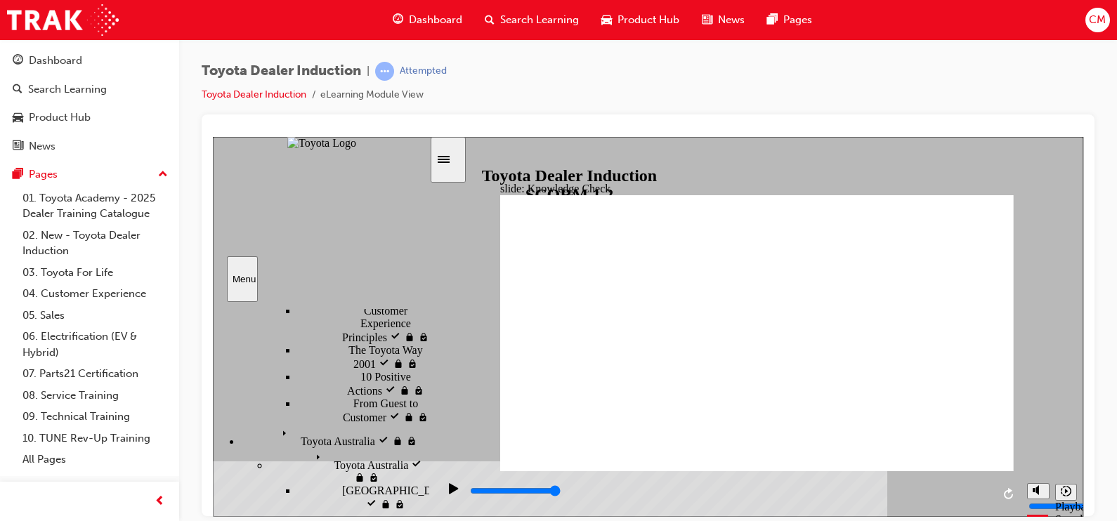
drag, startPoint x: 632, startPoint y: 317, endPoint x: 677, endPoint y: 299, distance: 48.5
checkbox input "true"
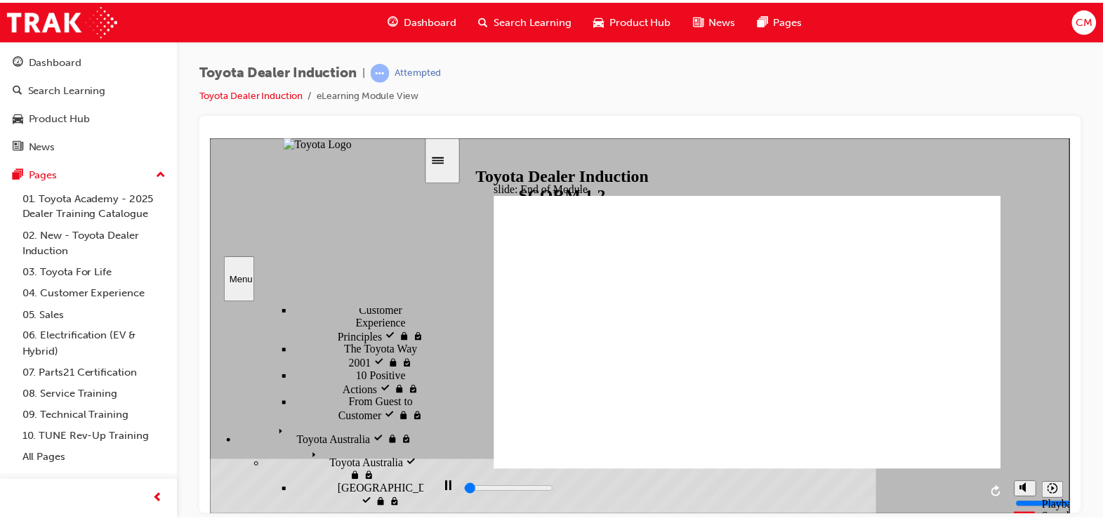
scroll to position [73, 0]
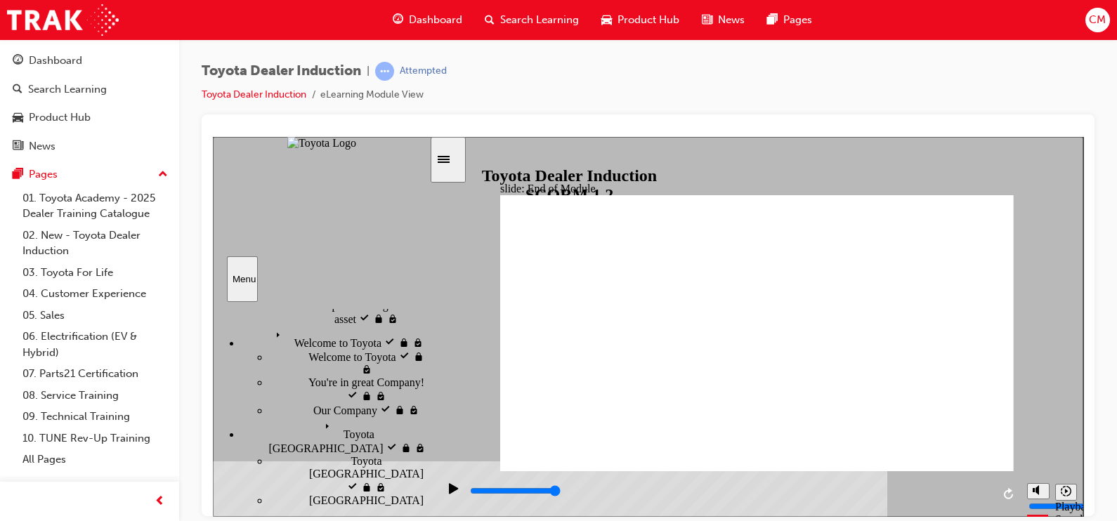
type input "9900"
click at [1048, 273] on div "slide: Toyota Academy RESTART RESTART RESTART RESTART Back to top Playback Spee…" at bounding box center [648, 326] width 870 height 380
click at [72, 26] on img at bounding box center [63, 20] width 112 height 32
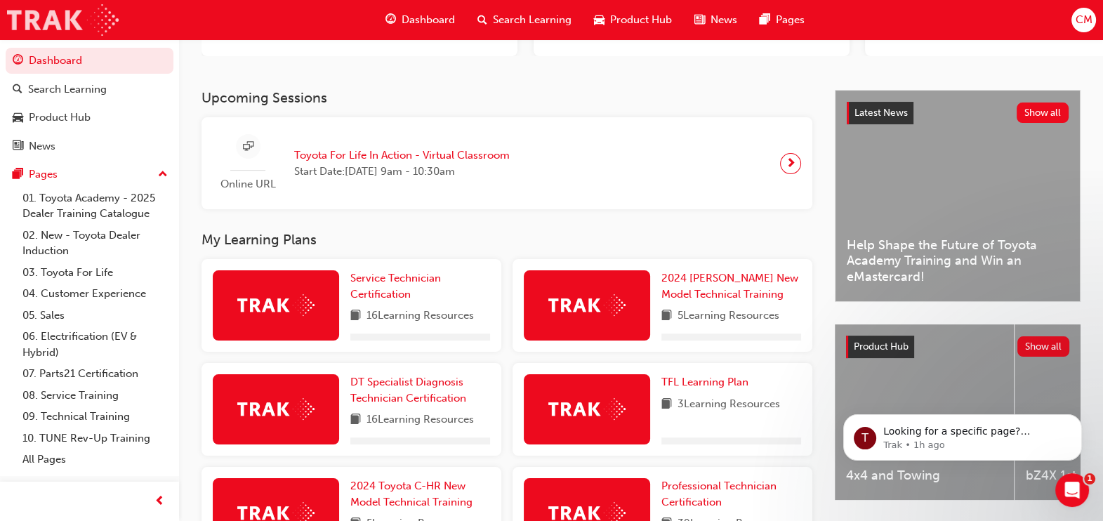
scroll to position [263, 0]
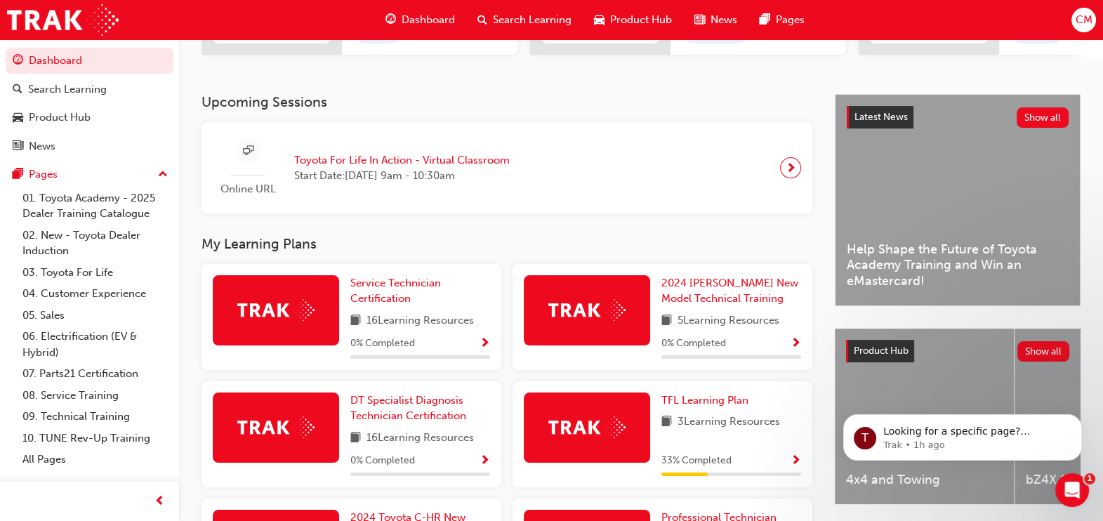
click at [706, 359] on div at bounding box center [732, 357] width 140 height 4
click at [707, 398] on span "TFL Learning Plan" at bounding box center [705, 400] width 87 height 13
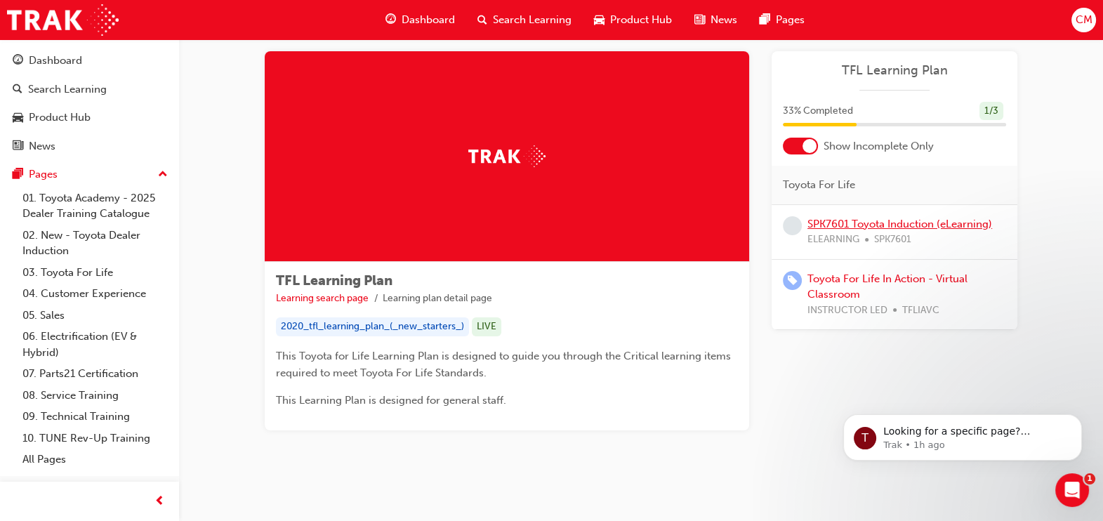
scroll to position [32, 0]
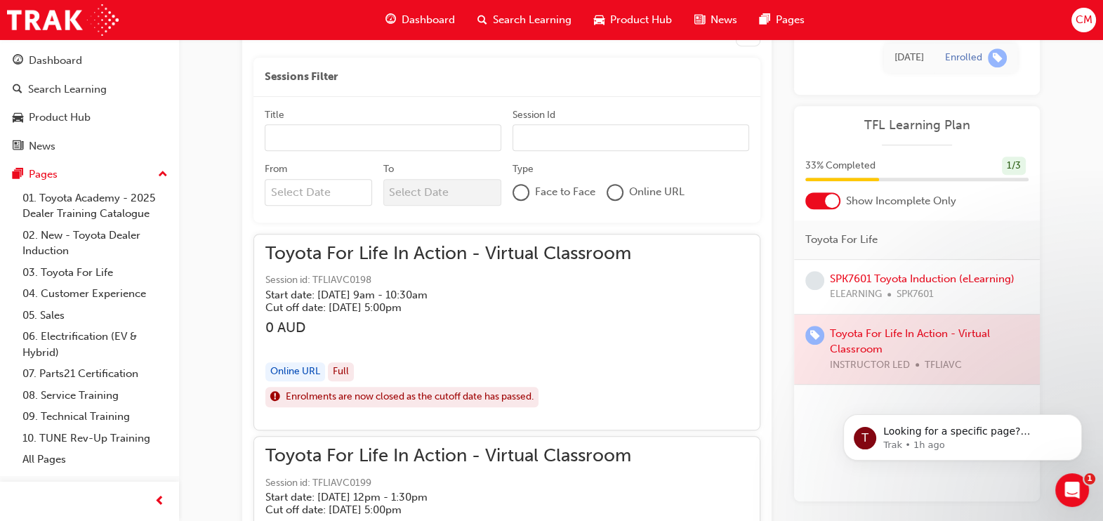
scroll to position [616, 0]
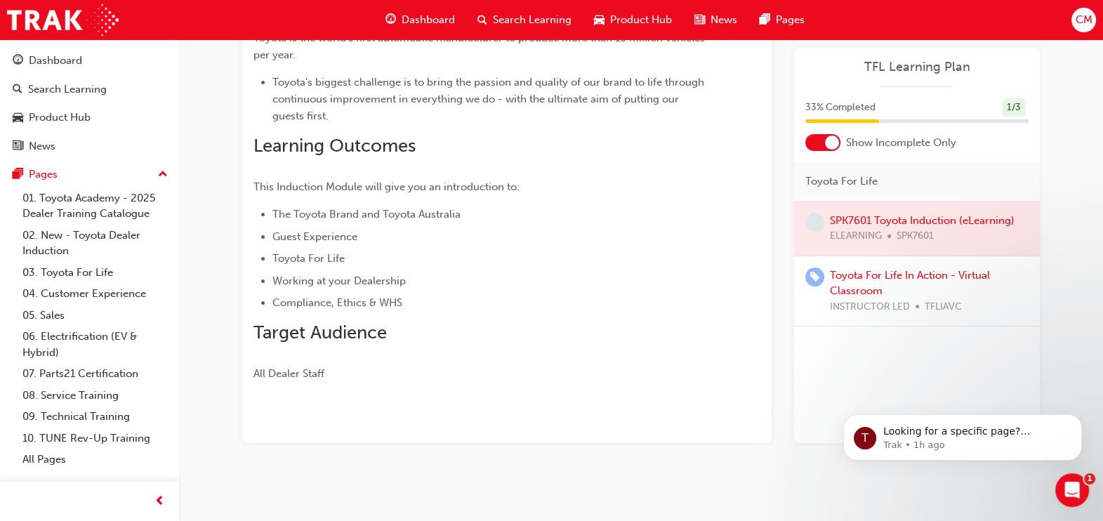
scroll to position [258, 0]
